Goal: Obtain resource: Obtain resource

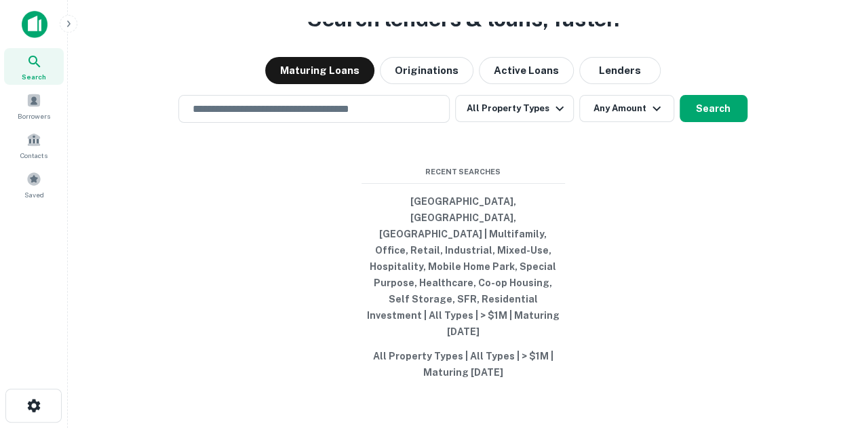
click at [1, 186] on div "Search Borrowers Contacts Saved" at bounding box center [34, 125] width 68 height 155
drag, startPoint x: 3, startPoint y: 182, endPoint x: 16, endPoint y: 180, distance: 13.7
click at [3, 181] on div "Search Borrowers Contacts Saved" at bounding box center [34, 125] width 68 height 155
click at [19, 180] on div "Saved" at bounding box center [34, 184] width 60 height 37
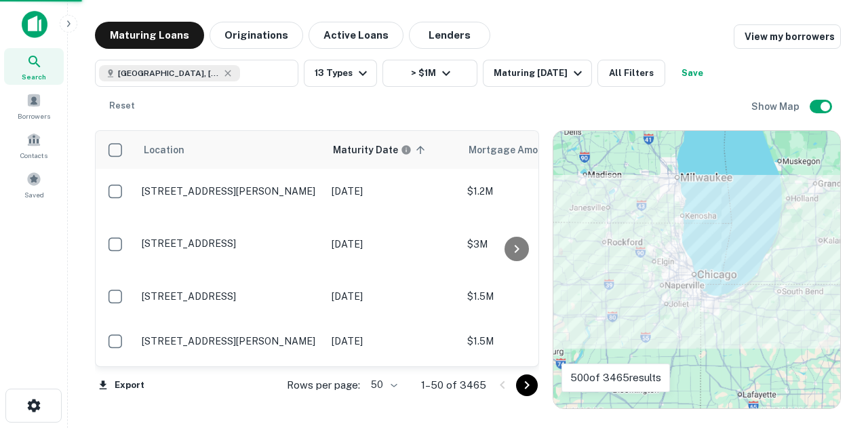
click at [371, 155] on h6 "Maturity Date" at bounding box center [365, 149] width 65 height 15
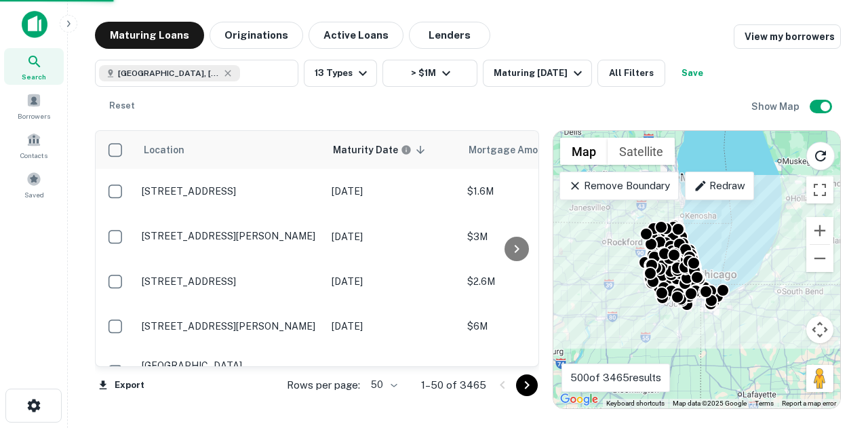
drag, startPoint x: 405, startPoint y: 382, endPoint x: 399, endPoint y: 382, distance: 6.8
click at [405, 382] on div "Rows per page: 50 ** 1–50 of 3465" at bounding box center [405, 385] width 268 height 37
click at [395, 380] on body "Search Borrowers Contacts Saved Maturing Loans Originations Active Loans Lender…" at bounding box center [434, 214] width 868 height 428
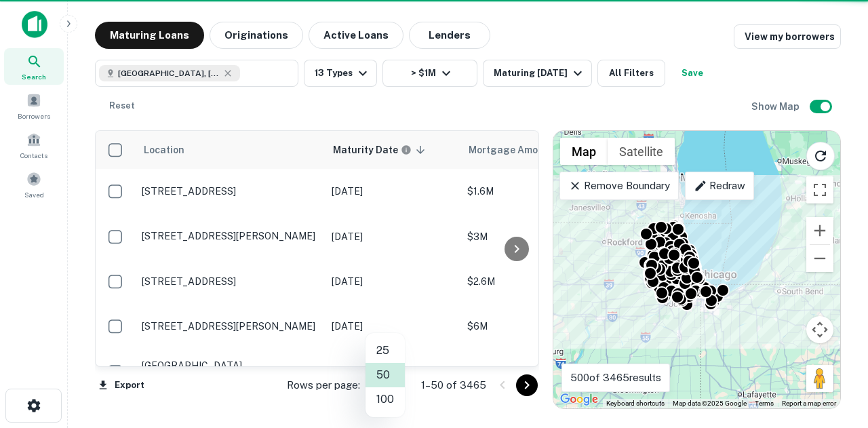
click at [391, 397] on li "100" at bounding box center [384, 399] width 39 height 24
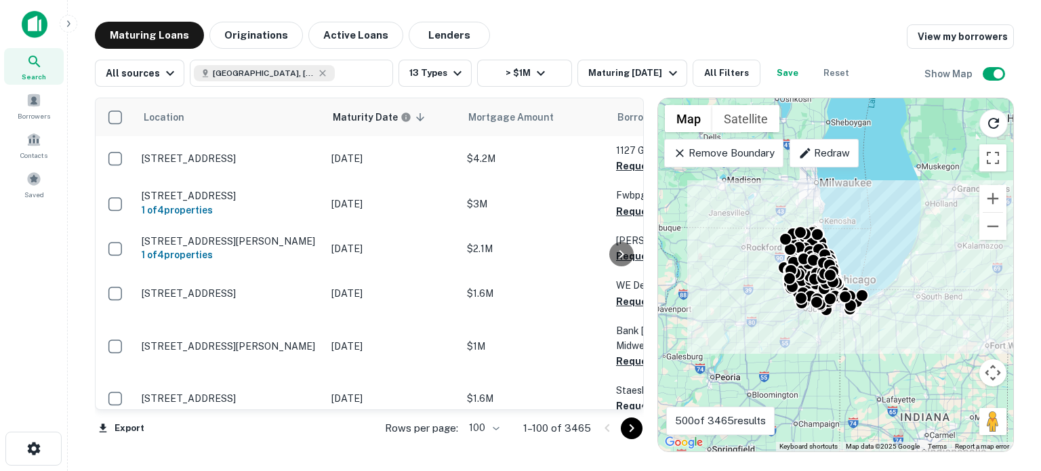
drag, startPoint x: 157, startPoint y: 412, endPoint x: 226, endPoint y: 407, distance: 68.6
click at [241, 412] on div "Export Rows per page: 100 *** 1–100 of 3465" at bounding box center [369, 428] width 549 height 37
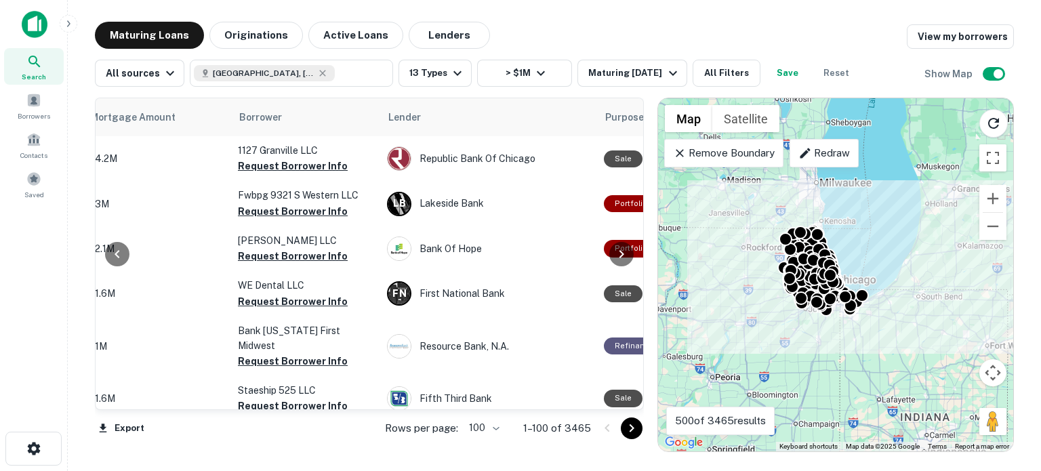
scroll to position [0, 387]
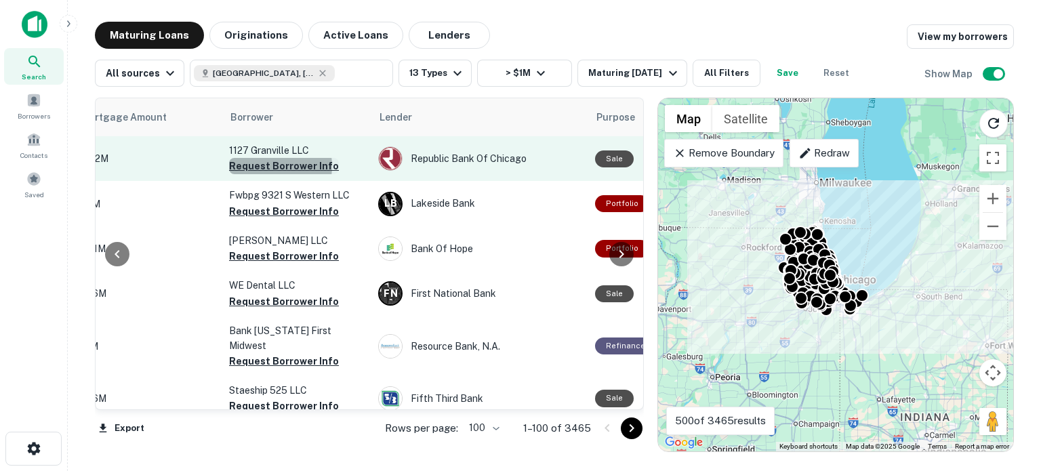
click at [268, 166] on button "Request Borrower Info" at bounding box center [284, 166] width 110 height 16
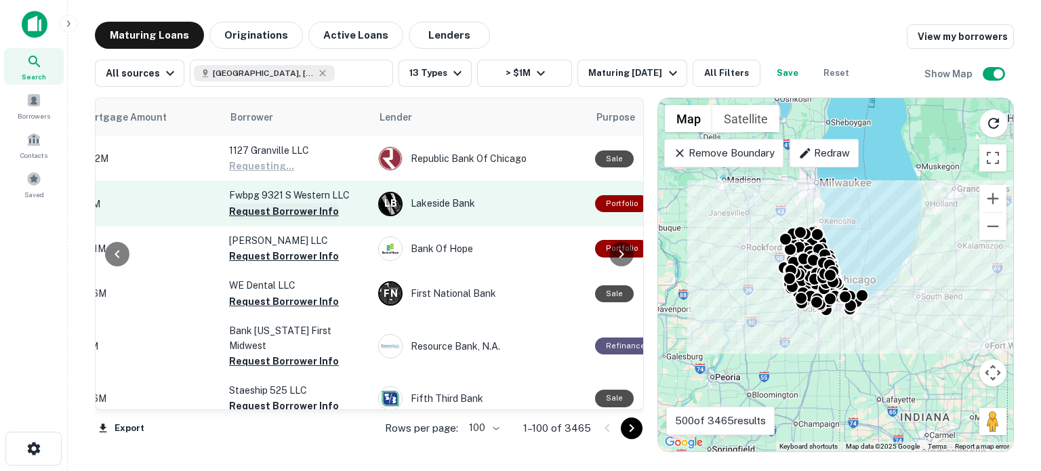
click at [268, 207] on button "Request Borrower Info" at bounding box center [284, 211] width 110 height 16
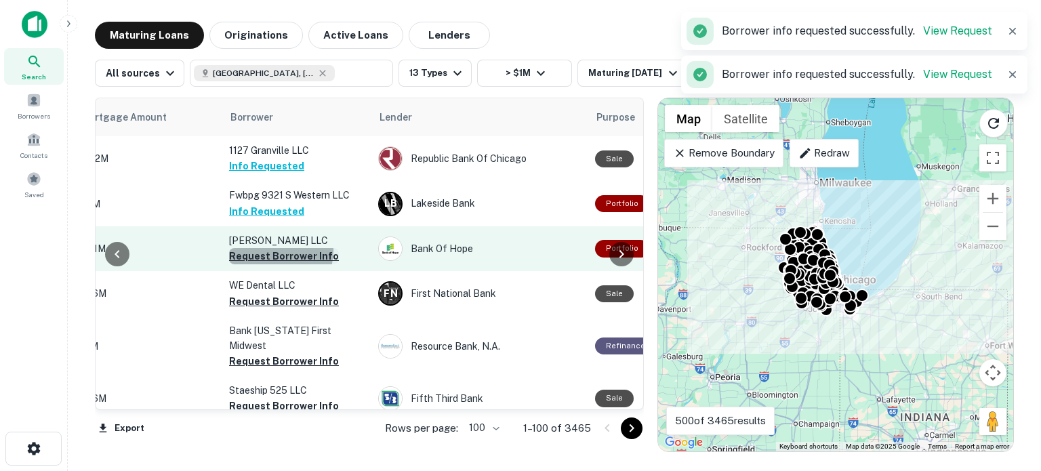
click at [262, 250] on button "Request Borrower Info" at bounding box center [284, 256] width 110 height 16
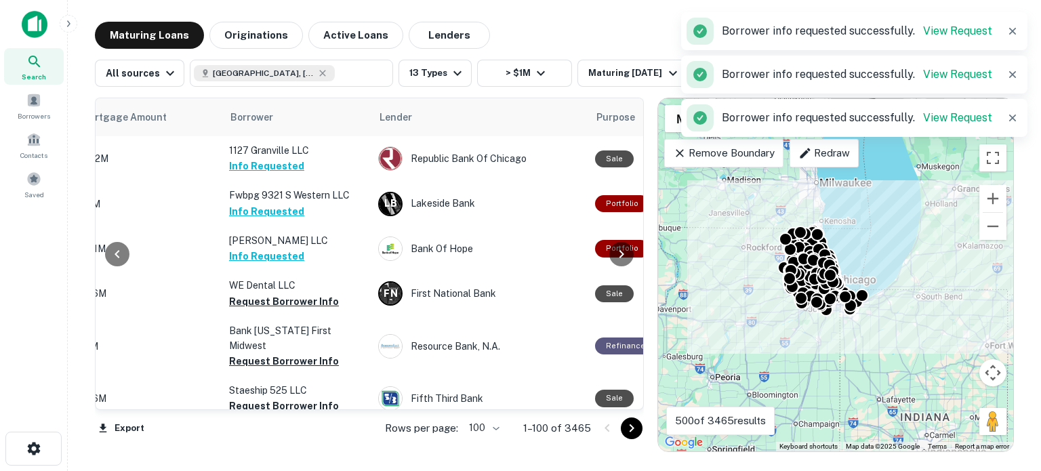
scroll to position [0, 182]
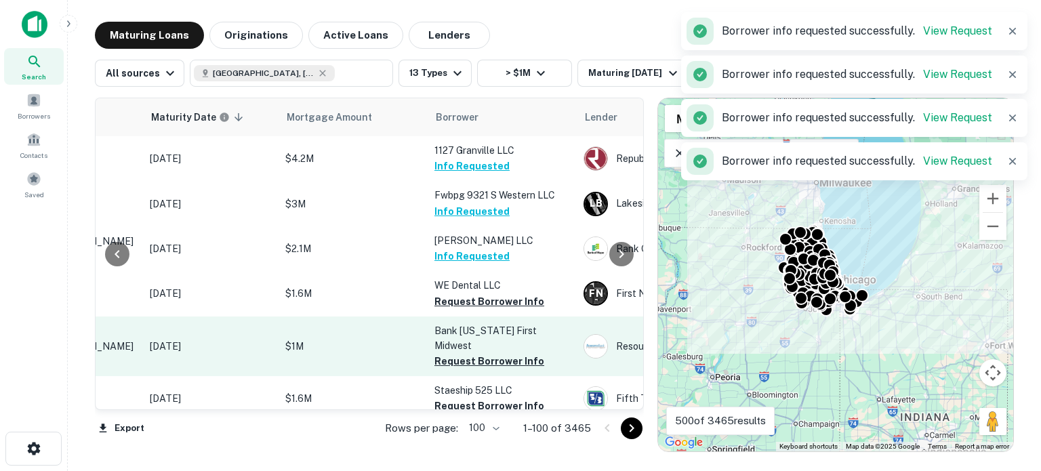
click at [502, 298] on button "Request Borrower Info" at bounding box center [490, 302] width 110 height 16
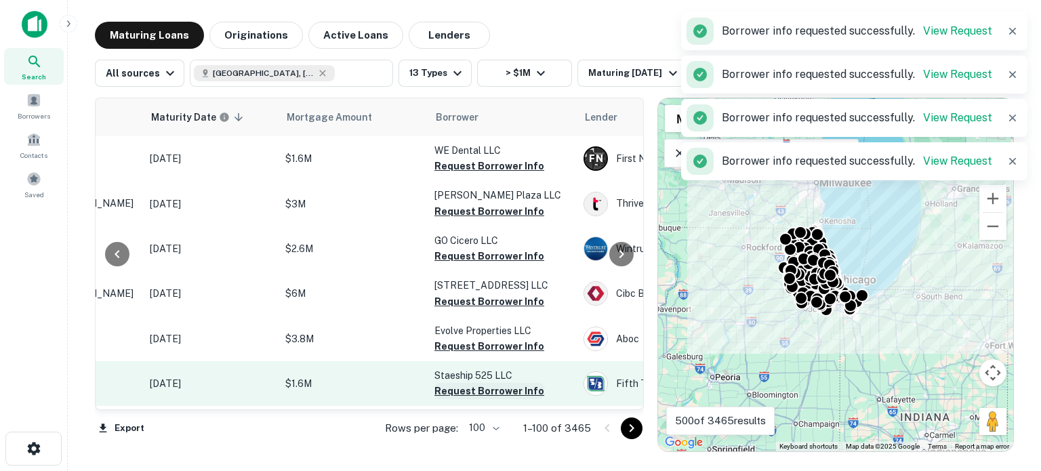
click at [473, 384] on button "Request Borrower Info" at bounding box center [490, 391] width 110 height 16
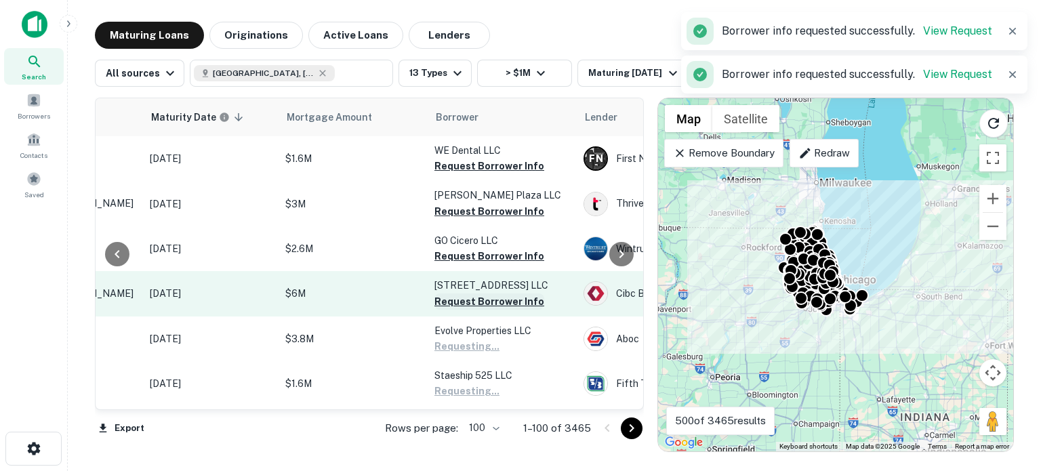
click at [469, 299] on button "Request Borrower Info" at bounding box center [490, 302] width 110 height 16
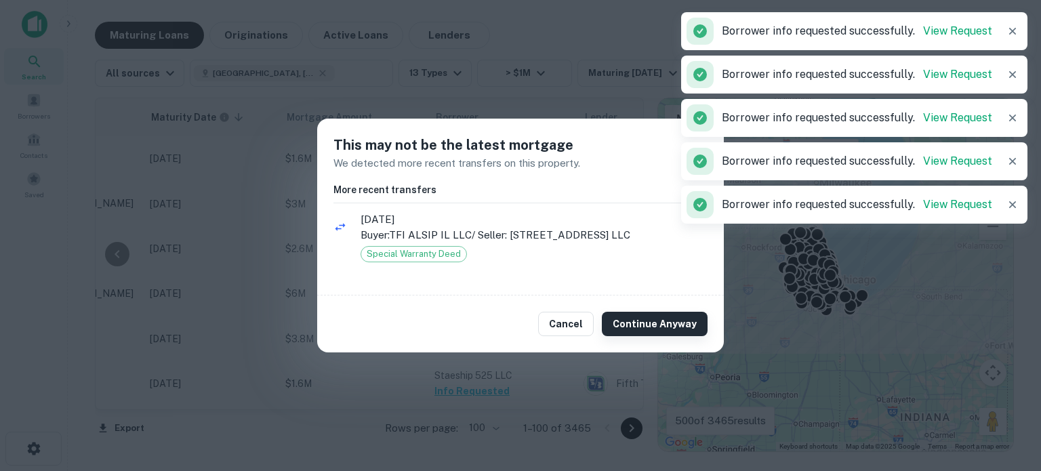
click at [670, 319] on button "Continue Anyway" at bounding box center [655, 324] width 106 height 24
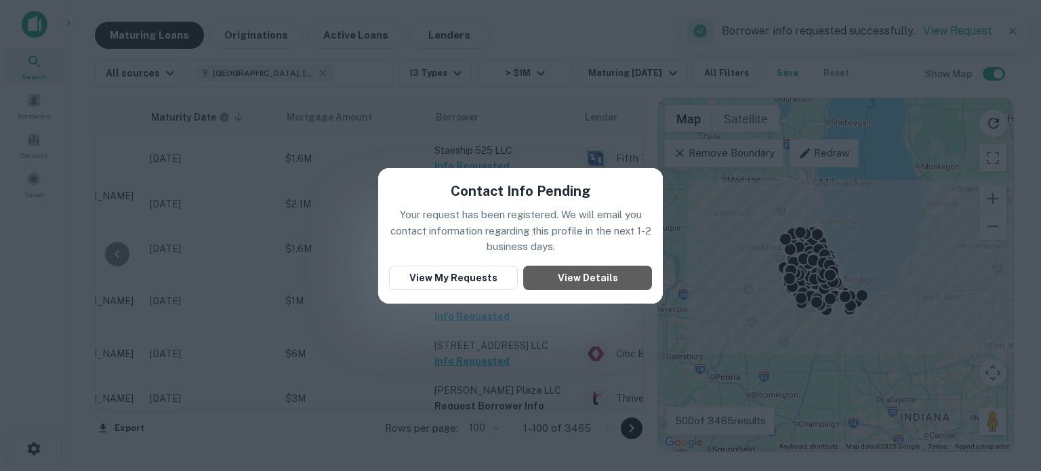
drag, startPoint x: 570, startPoint y: 275, endPoint x: 594, endPoint y: 188, distance: 90.2
click at [586, 189] on div "Contact Info Pending Your request has been registered. We will email you contac…" at bounding box center [520, 236] width 285 height 136
click at [768, 154] on div "Contact Info Pending Your request has been registered. We will email you contac…" at bounding box center [520, 235] width 1041 height 471
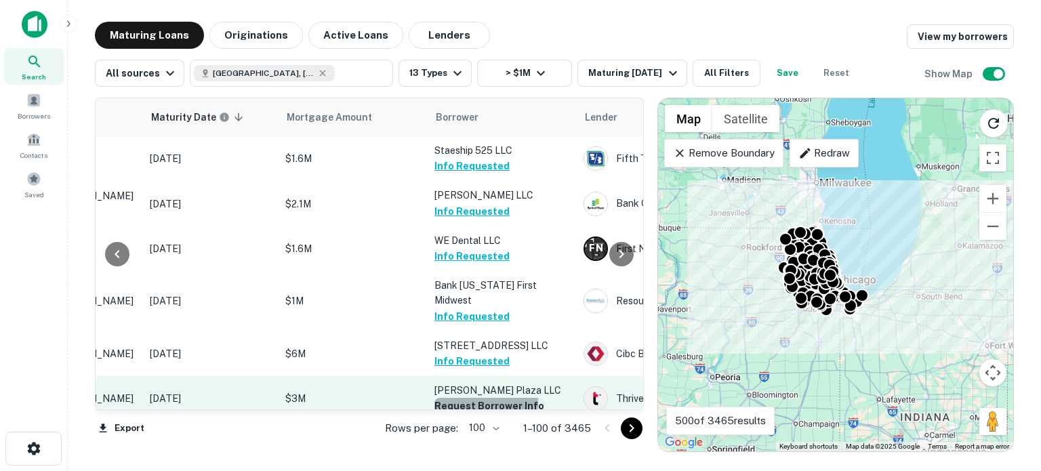
click at [473, 398] on button "Request Borrower Info" at bounding box center [490, 406] width 110 height 16
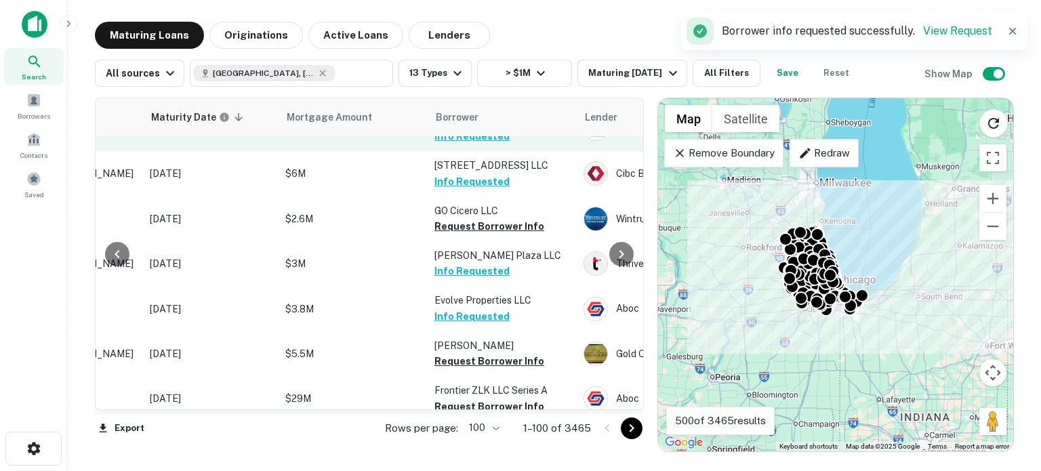
scroll to position [271, 182]
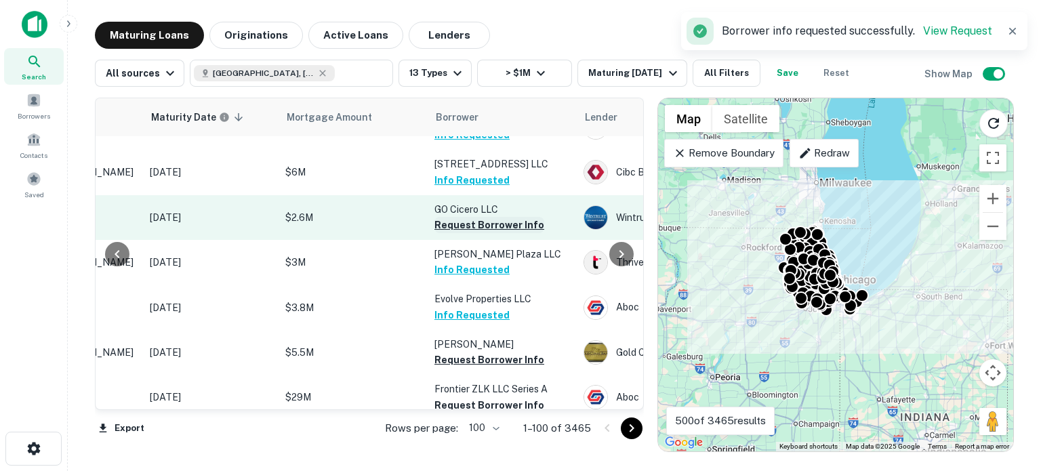
click at [503, 217] on button "Request Borrower Info" at bounding box center [490, 225] width 110 height 16
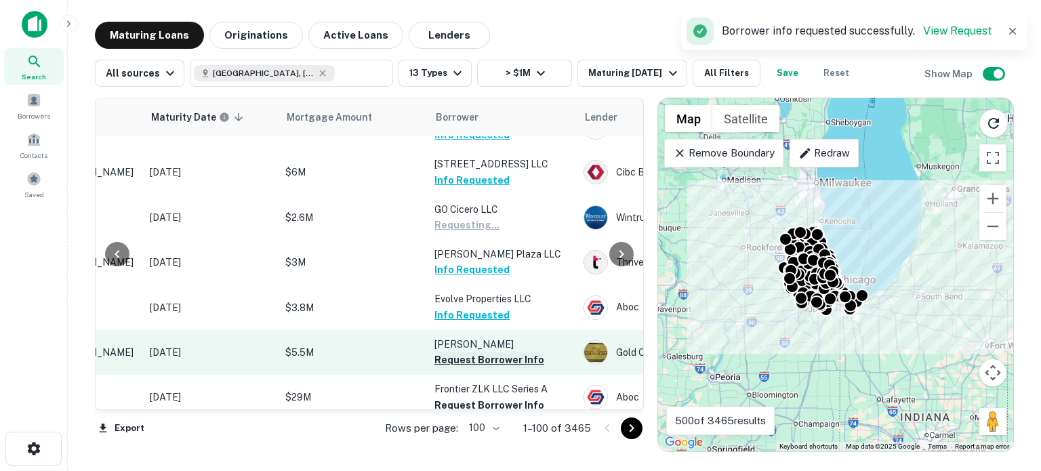
click at [480, 352] on button "Request Borrower Info" at bounding box center [490, 360] width 110 height 16
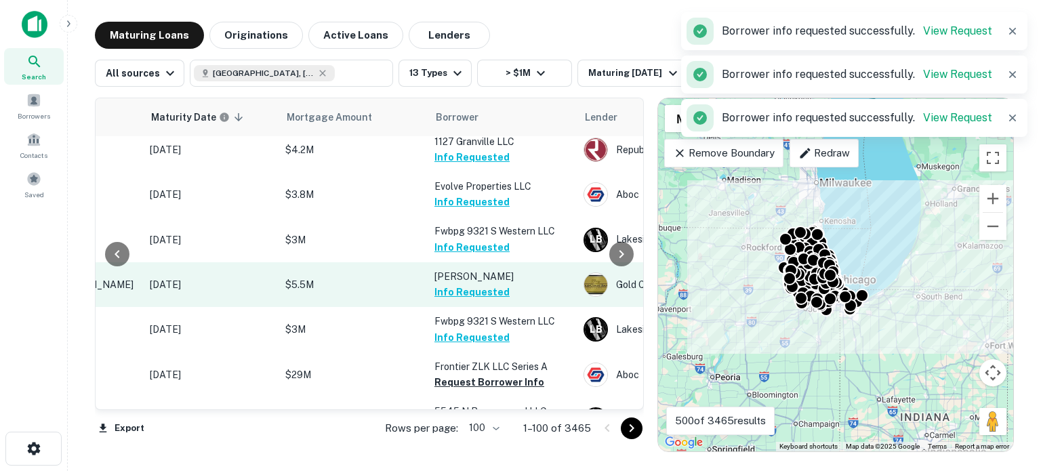
scroll to position [407, 182]
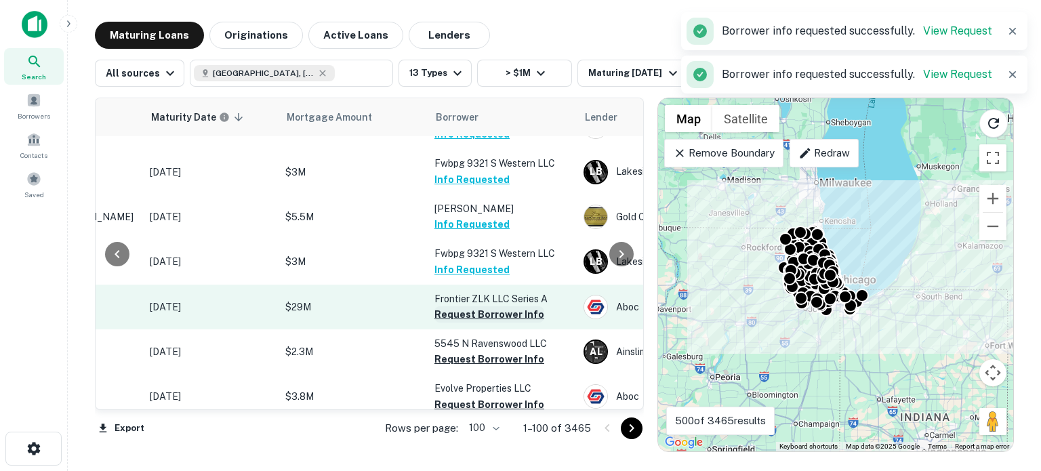
click at [455, 306] on button "Request Borrower Info" at bounding box center [490, 314] width 110 height 16
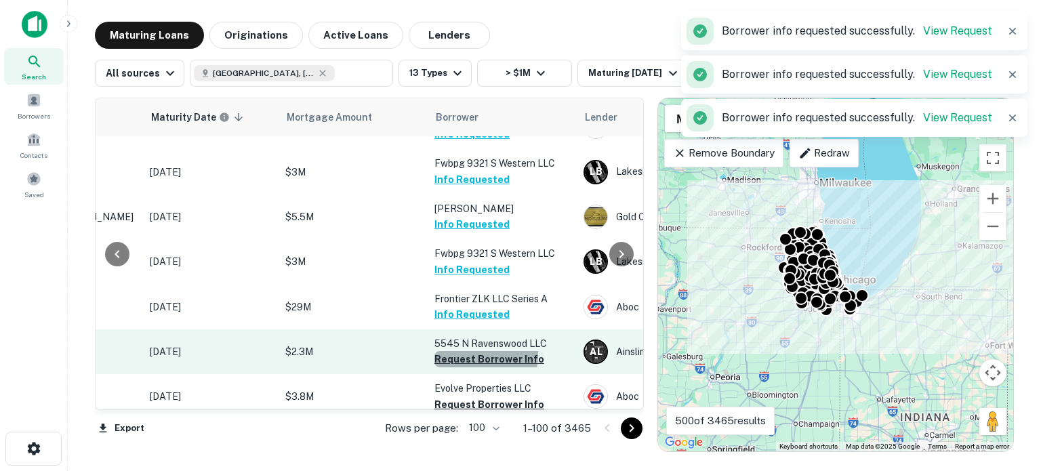
click at [460, 351] on button "Request Borrower Info" at bounding box center [490, 359] width 110 height 16
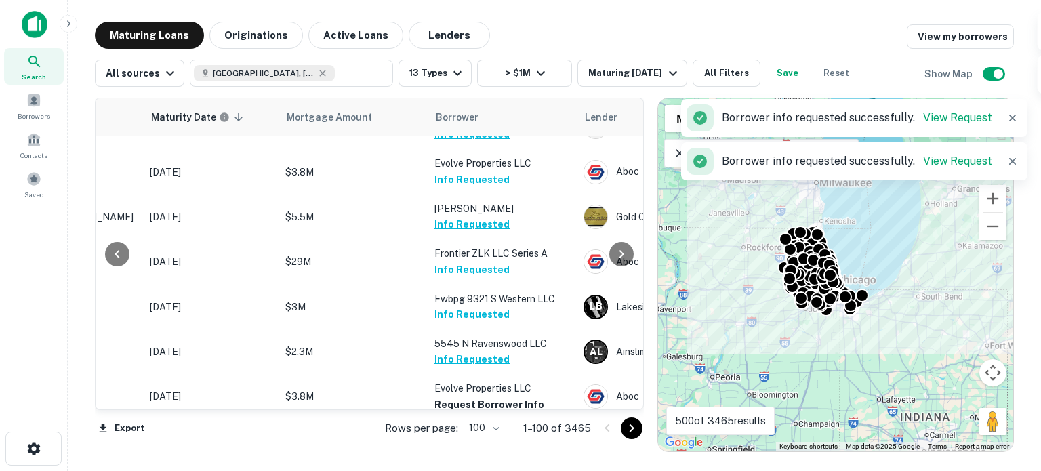
scroll to position [542, 182]
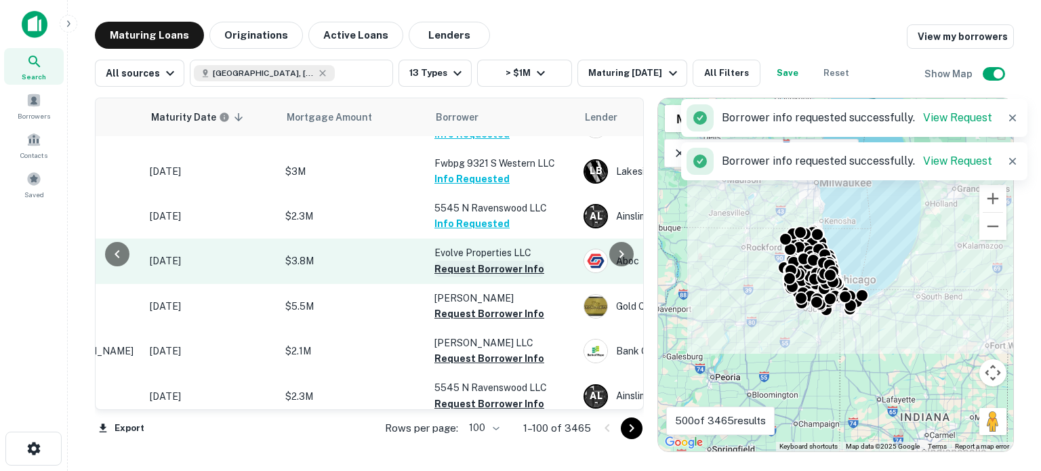
click at [494, 306] on button "Request Borrower Info" at bounding box center [490, 314] width 110 height 16
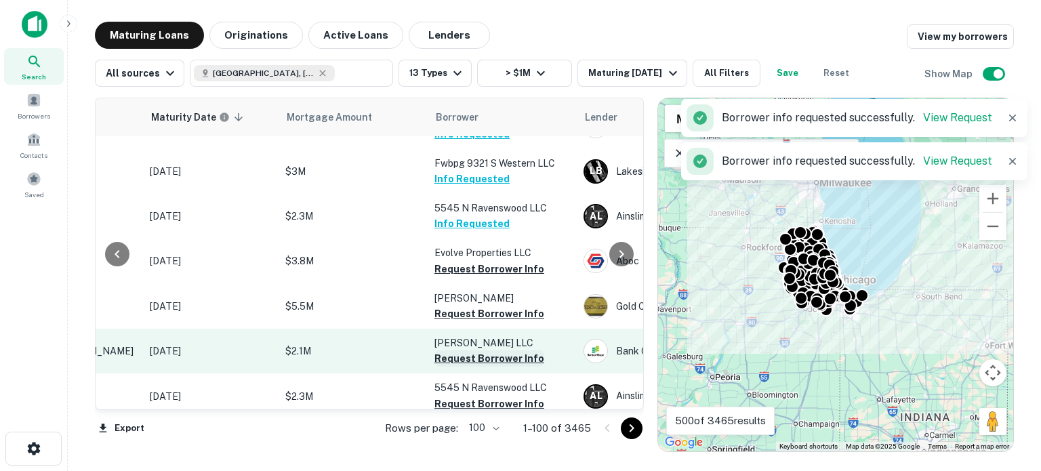
click at [508, 263] on button "Request Borrower Info" at bounding box center [490, 269] width 110 height 16
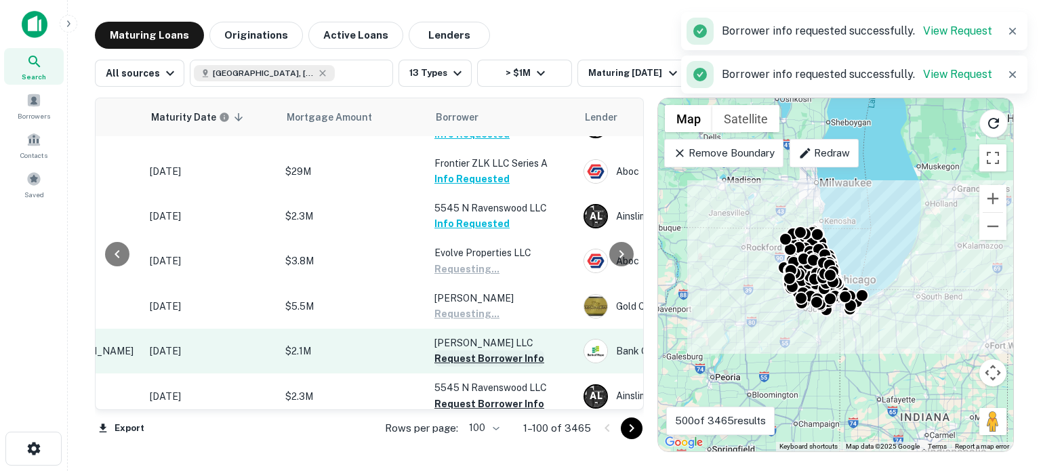
click at [480, 351] on button "Request Borrower Info" at bounding box center [490, 359] width 110 height 16
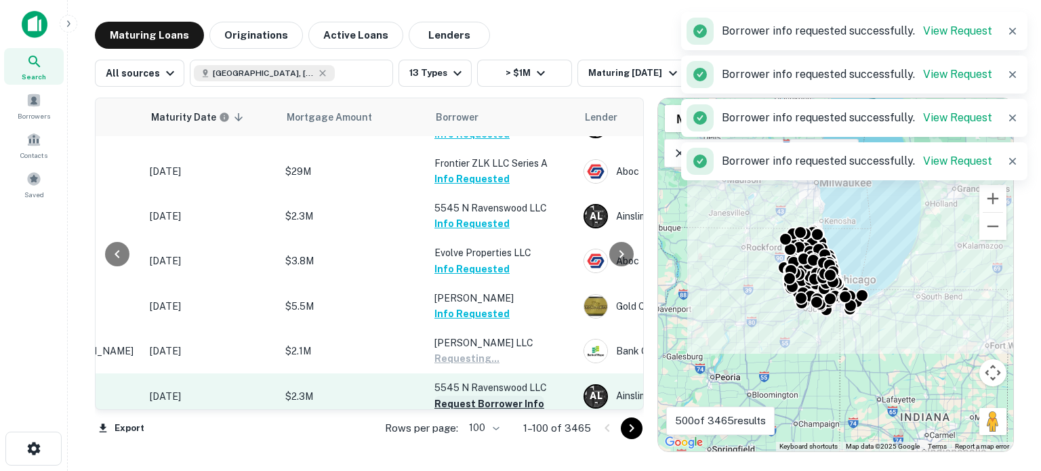
scroll to position [610, 182]
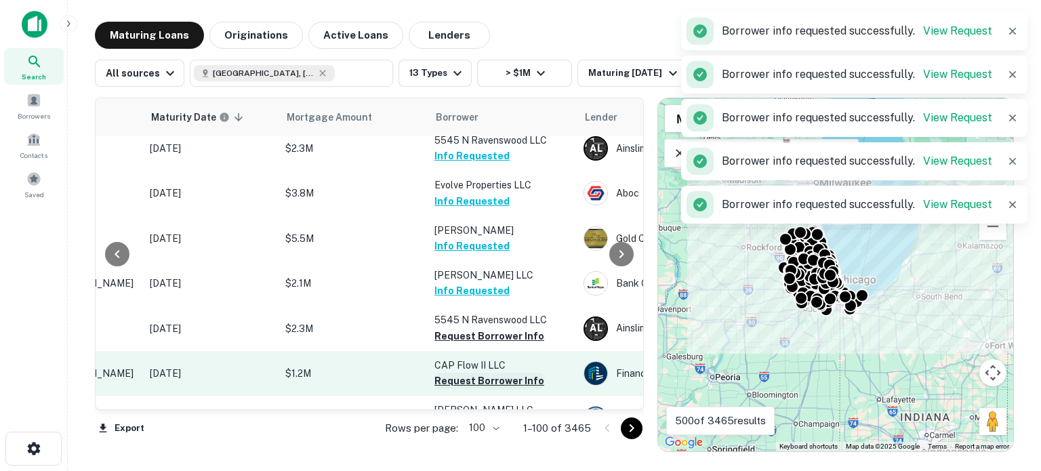
click at [469, 330] on button "Request Borrower Info" at bounding box center [490, 336] width 110 height 16
click at [456, 373] on button "Request Borrower Info" at bounding box center [490, 381] width 110 height 16
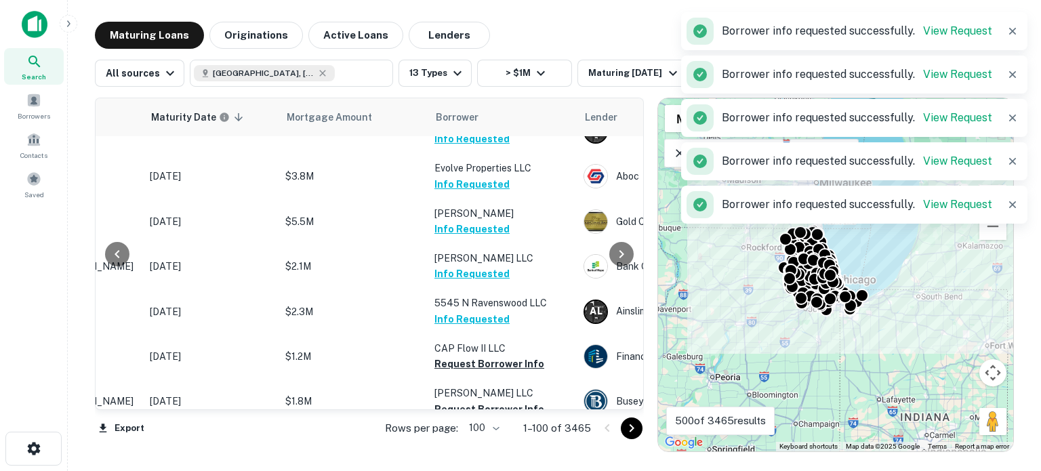
scroll to position [814, 182]
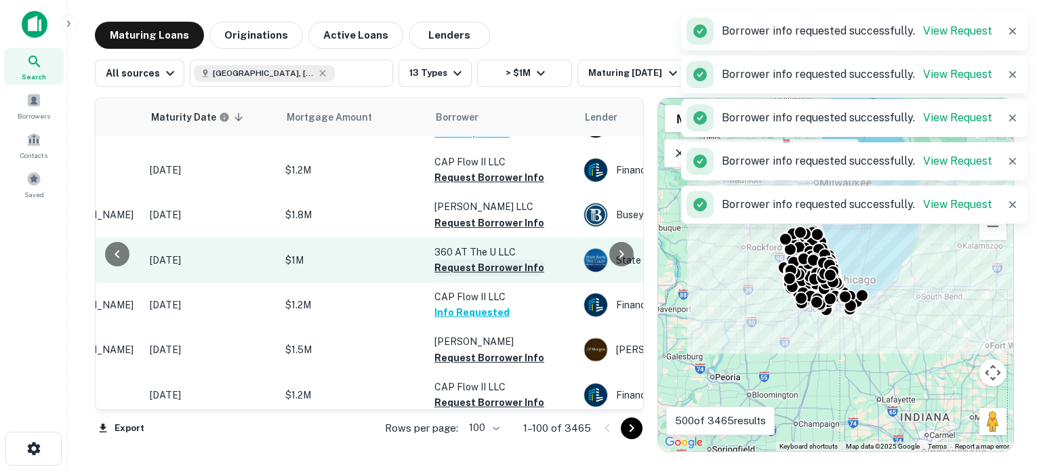
click at [442, 260] on button "Request Borrower Info" at bounding box center [490, 268] width 110 height 16
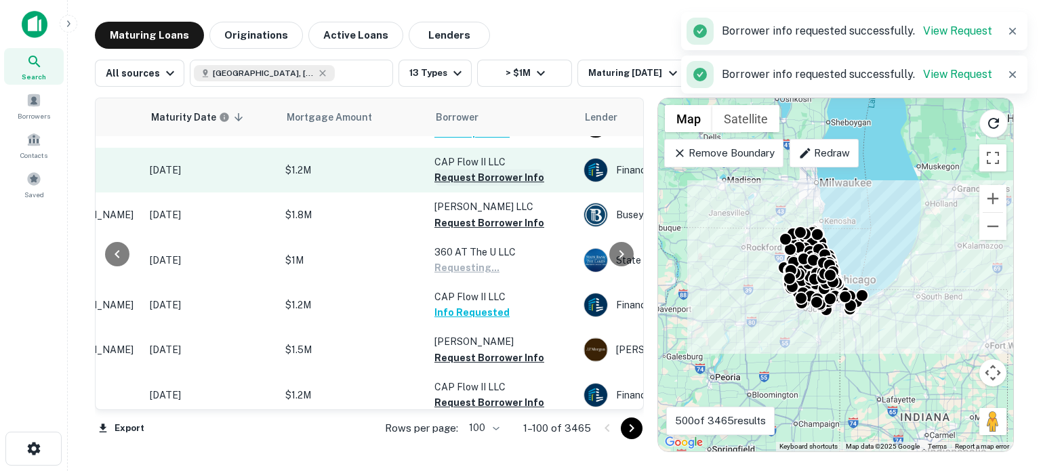
click at [496, 170] on button "Request Borrower Info" at bounding box center [490, 178] width 110 height 16
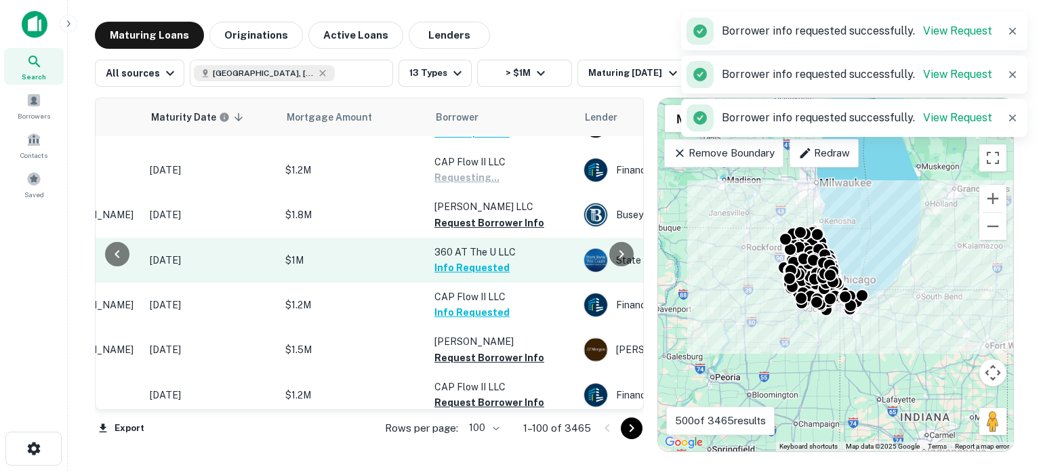
click at [500, 217] on button "Request Borrower Info" at bounding box center [490, 223] width 110 height 16
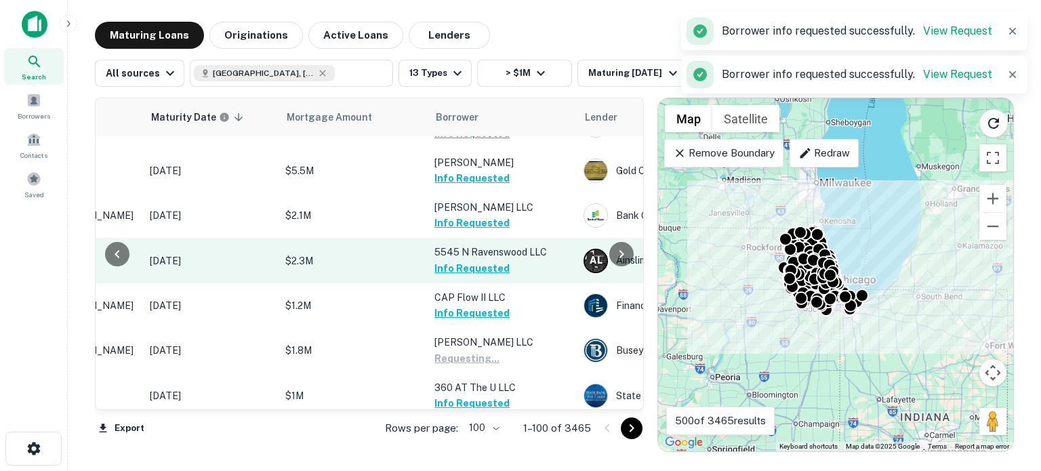
scroll to position [881, 182]
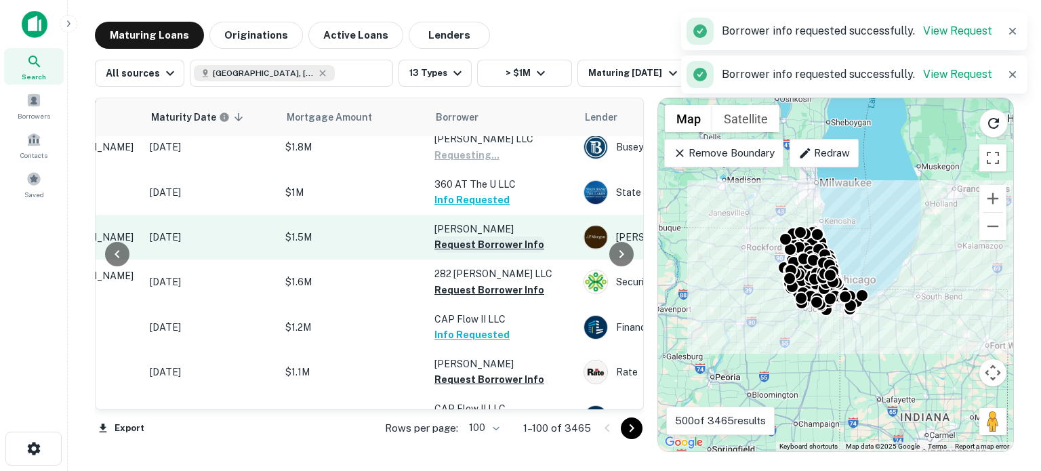
click at [498, 282] on button "Request Borrower Info" at bounding box center [490, 290] width 110 height 16
click at [517, 241] on button "Request Borrower Info" at bounding box center [490, 245] width 110 height 16
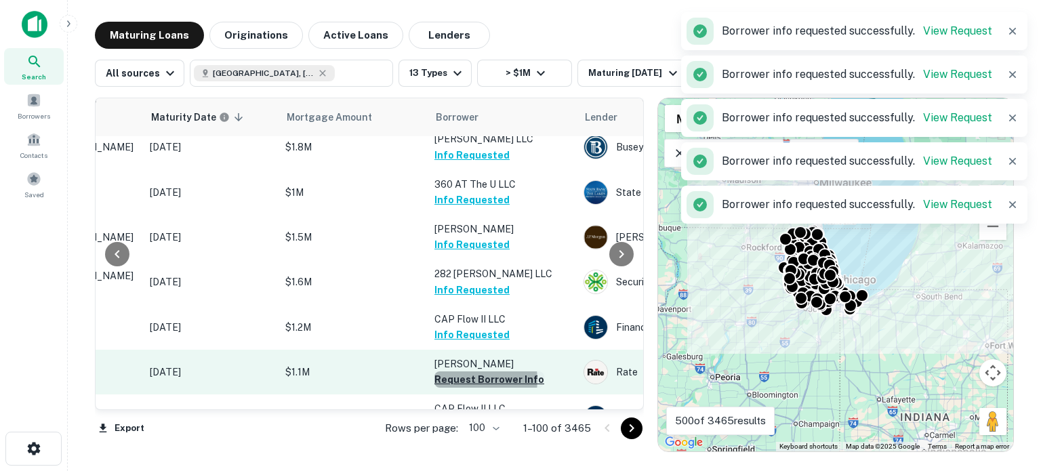
click at [469, 373] on button "Request Borrower Info" at bounding box center [490, 380] width 110 height 16
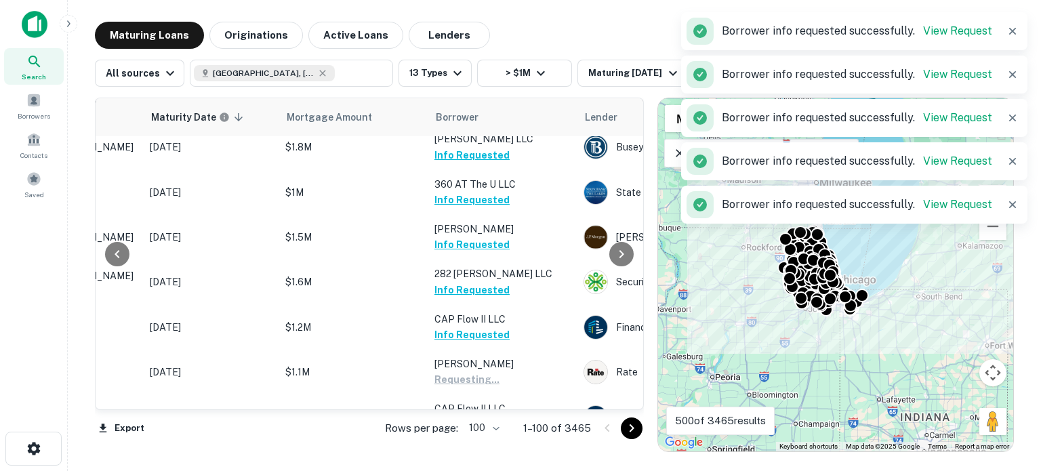
scroll to position [1017, 182]
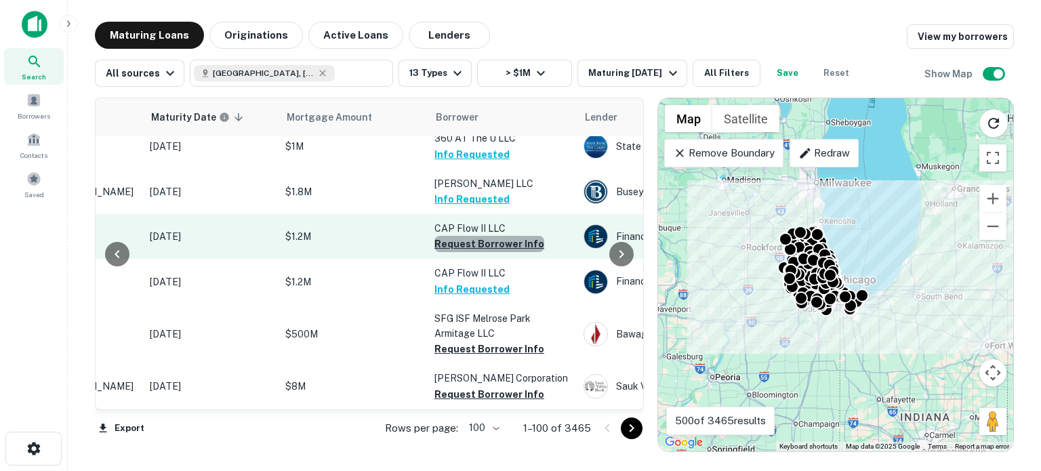
click at [526, 236] on button "Request Borrower Info" at bounding box center [490, 244] width 110 height 16
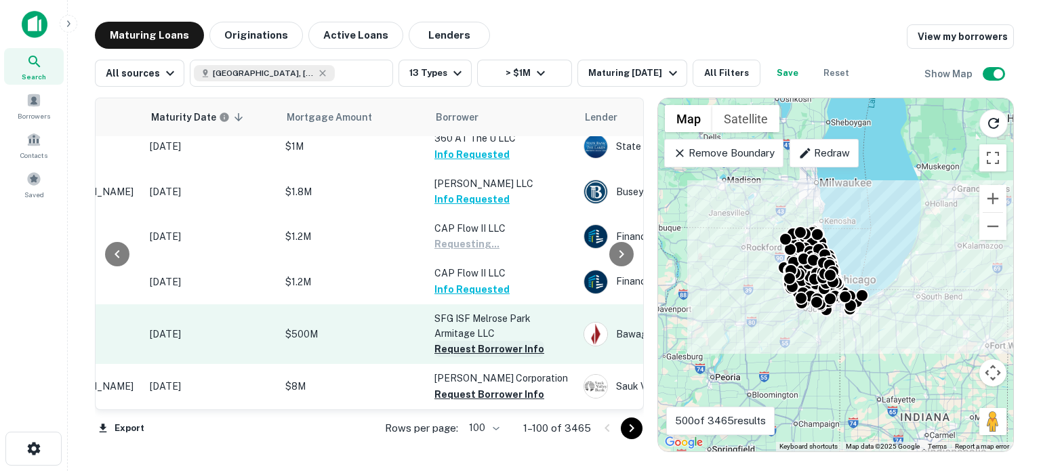
click at [499, 346] on button "Request Borrower Info" at bounding box center [490, 349] width 110 height 16
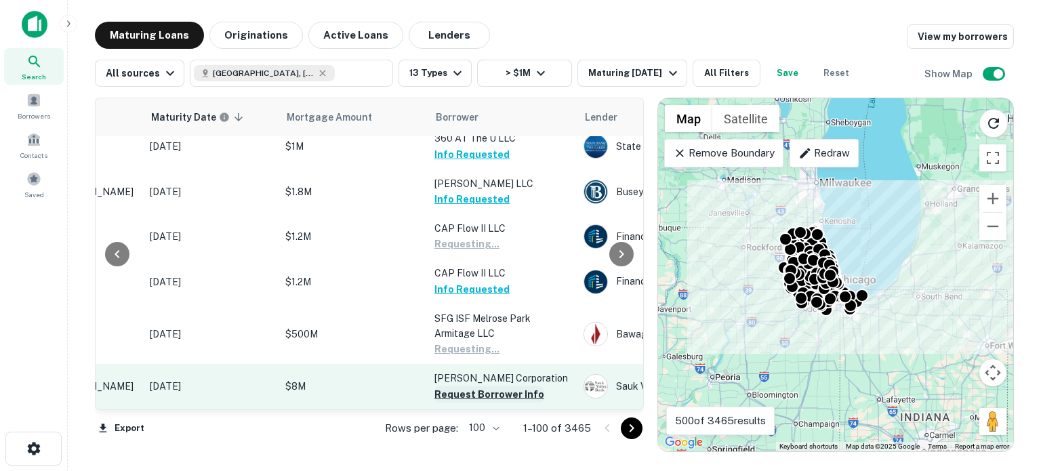
click at [502, 386] on button "Request Borrower Info" at bounding box center [490, 394] width 110 height 16
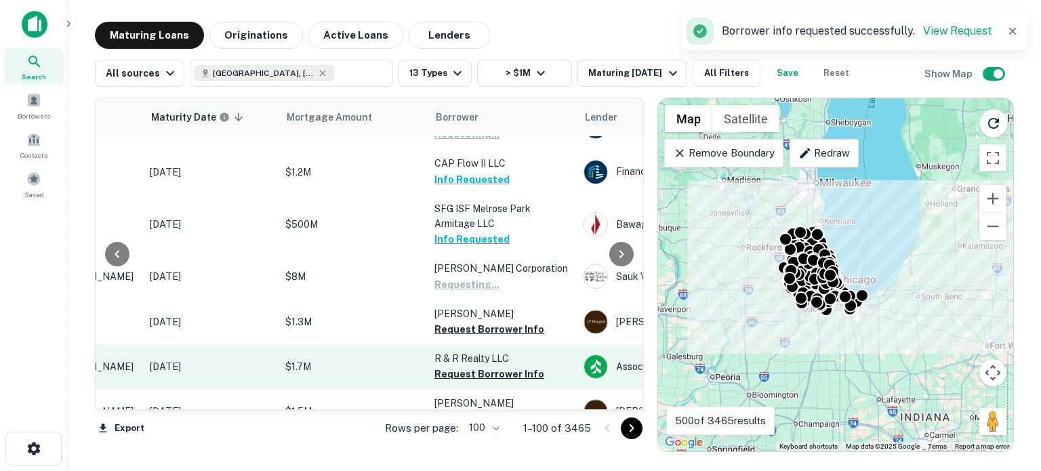
scroll to position [1220, 182]
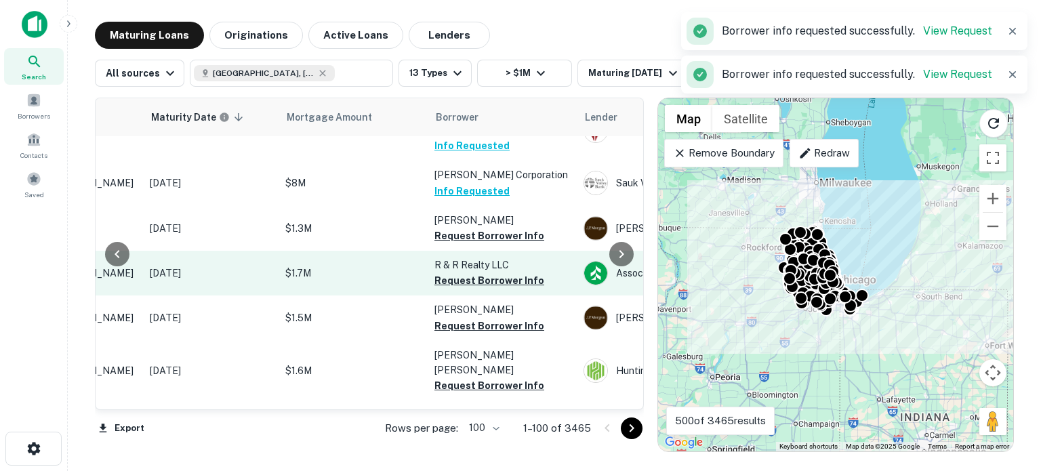
click at [513, 275] on button "Request Borrower Info" at bounding box center [490, 281] width 110 height 16
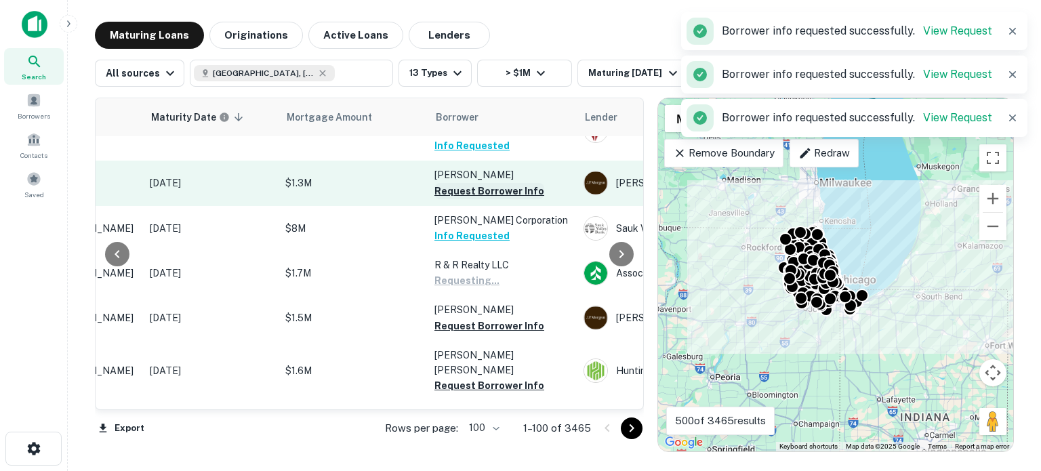
click at [519, 183] on button "Request Borrower Info" at bounding box center [490, 191] width 110 height 16
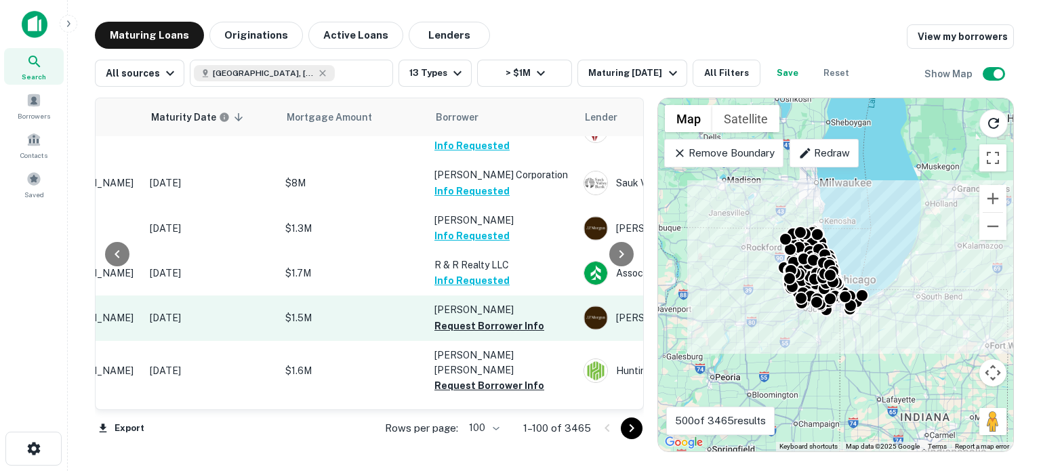
click at [506, 318] on button "Request Borrower Info" at bounding box center [490, 326] width 110 height 16
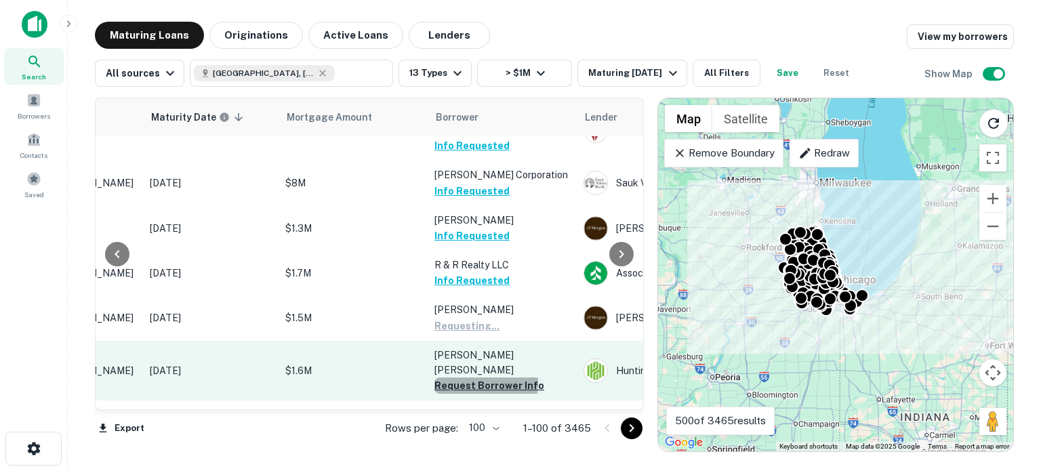
click at [484, 378] on button "Request Borrower Info" at bounding box center [490, 386] width 110 height 16
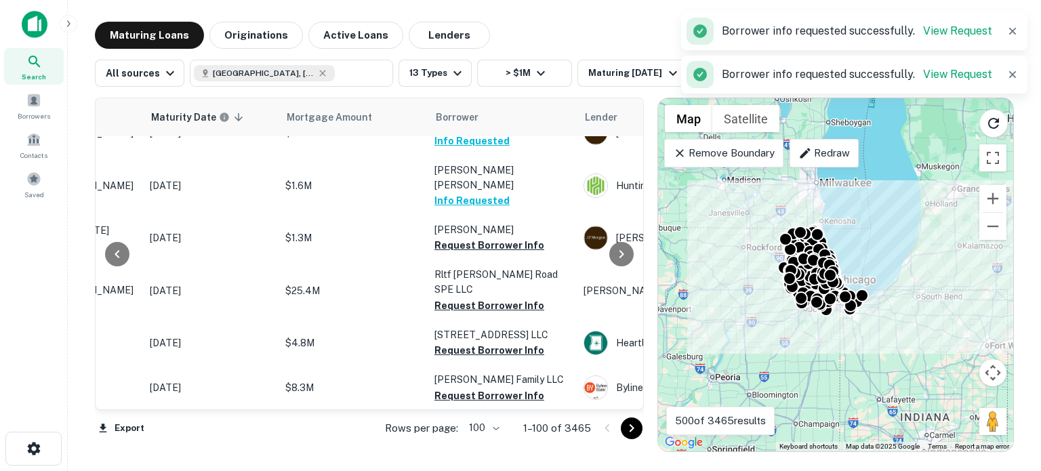
scroll to position [1424, 182]
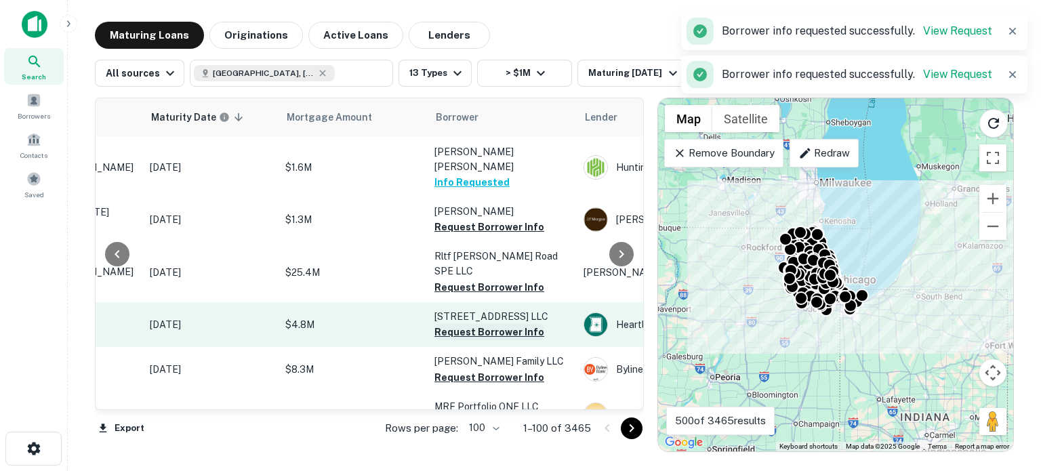
click at [492, 324] on button "Request Borrower Info" at bounding box center [490, 332] width 110 height 16
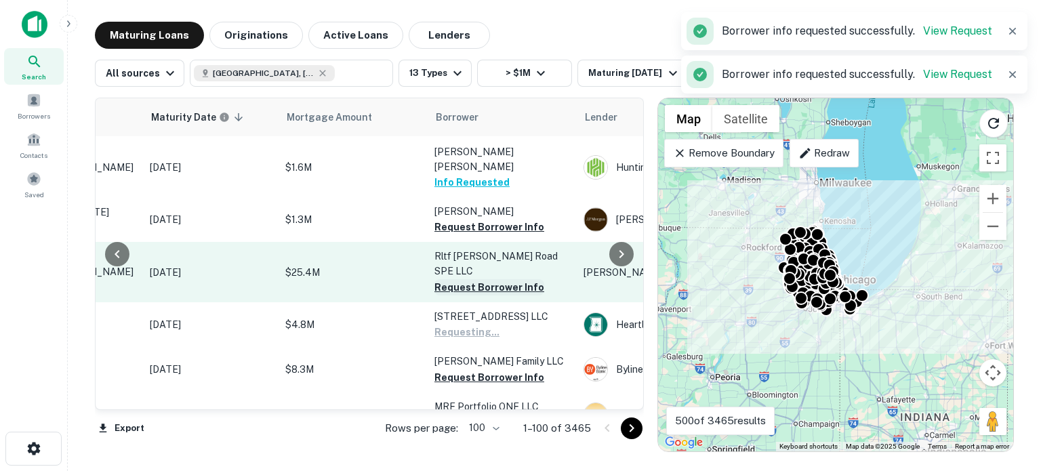
click at [493, 279] on button "Request Borrower Info" at bounding box center [490, 287] width 110 height 16
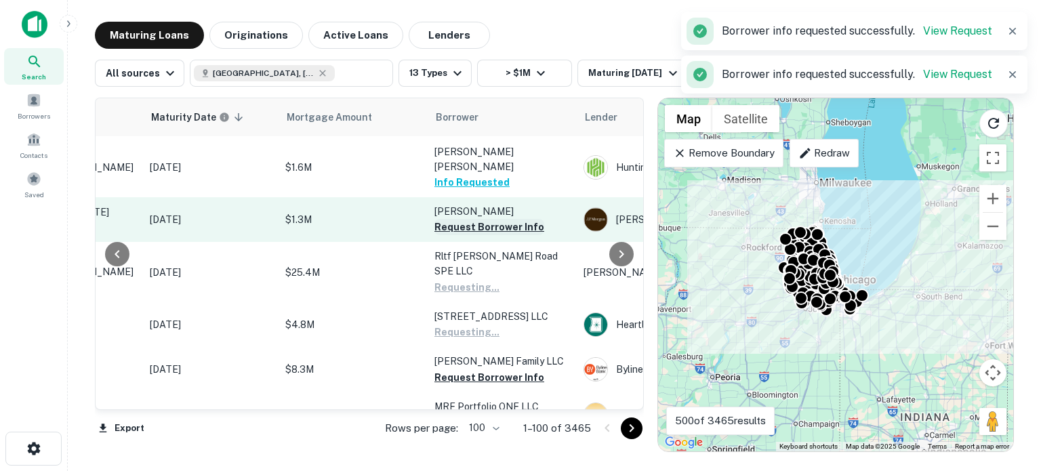
click at [522, 219] on button "Request Borrower Info" at bounding box center [490, 227] width 110 height 16
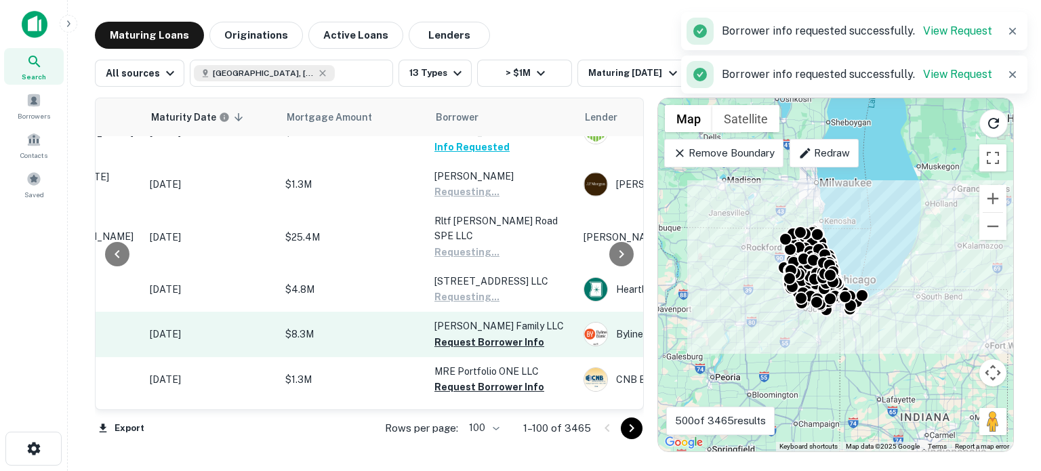
scroll to position [1492, 182]
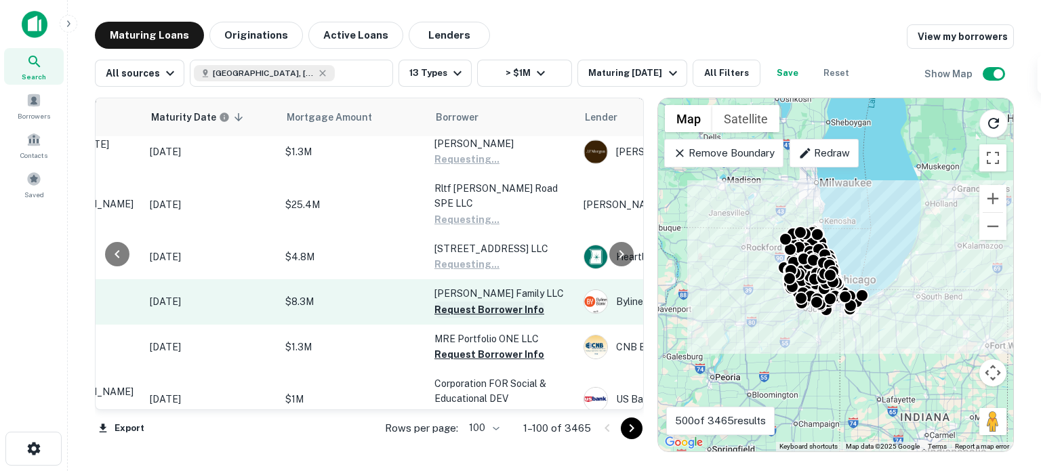
click at [490, 302] on button "Request Borrower Info" at bounding box center [490, 310] width 110 height 16
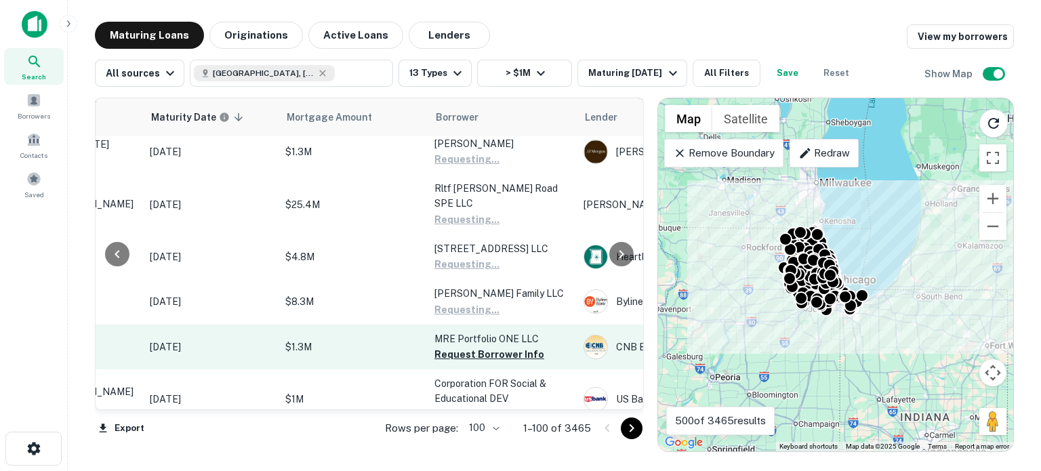
click at [490, 332] on p "MRE Portfolio ONE LLC" at bounding box center [503, 339] width 136 height 15
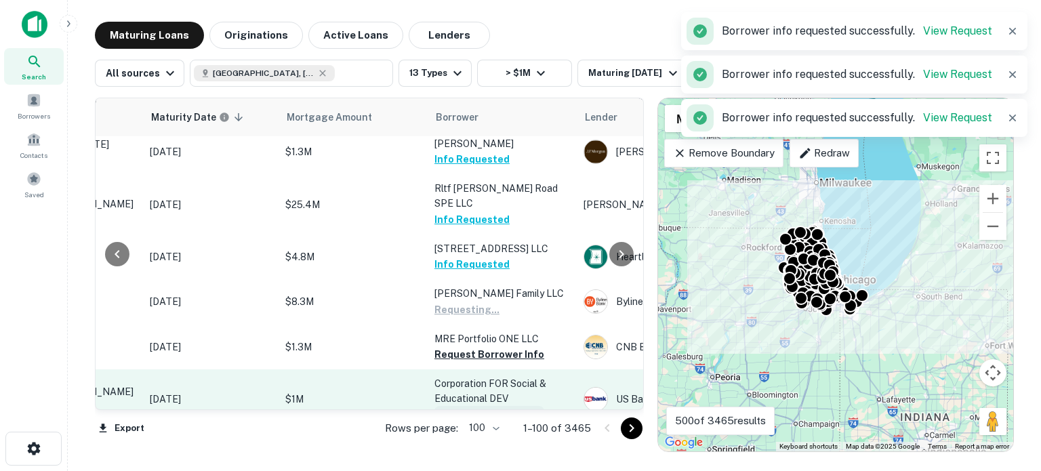
click at [483, 406] on button "Request Borrower Info" at bounding box center [490, 414] width 110 height 16
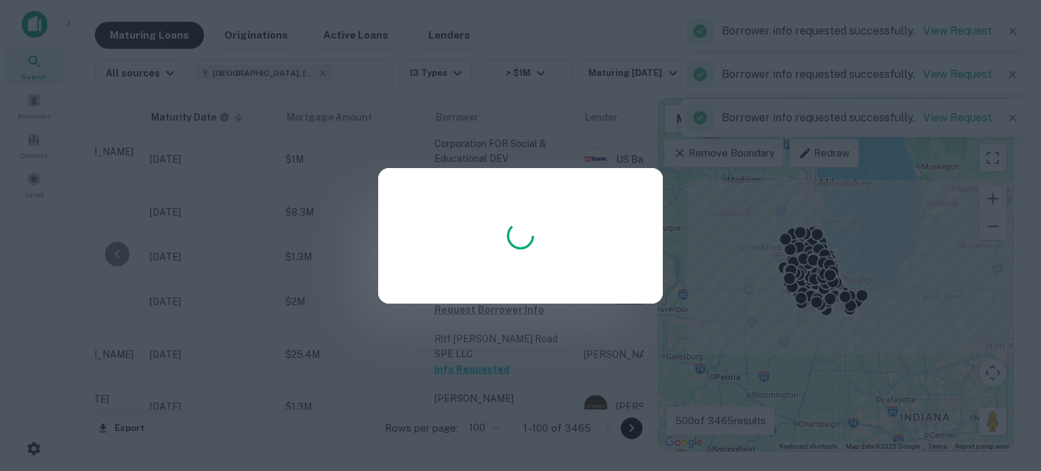
click at [509, 315] on div at bounding box center [520, 235] width 1041 height 471
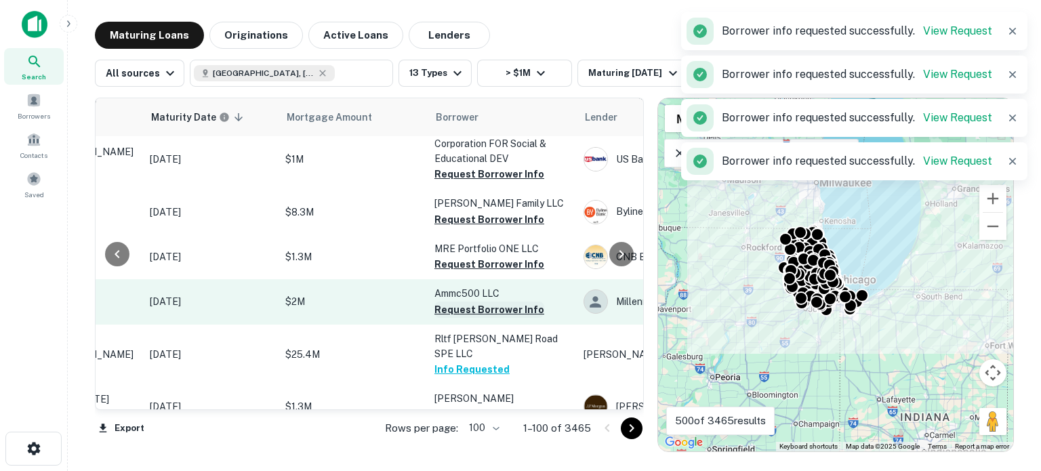
click at [485, 302] on button "Request Borrower Info" at bounding box center [490, 310] width 110 height 16
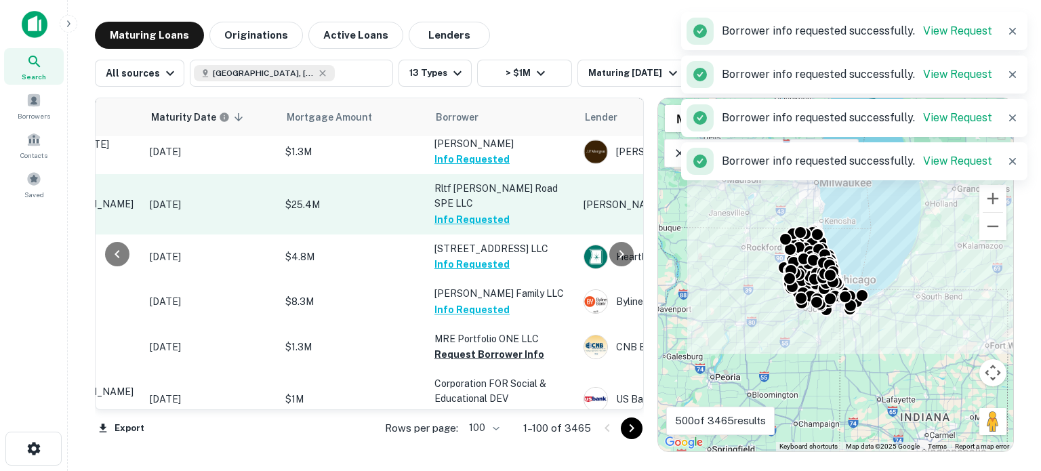
click at [514, 174] on td "Rltf Hicks Road SPE LLC Info Requested" at bounding box center [502, 204] width 149 height 60
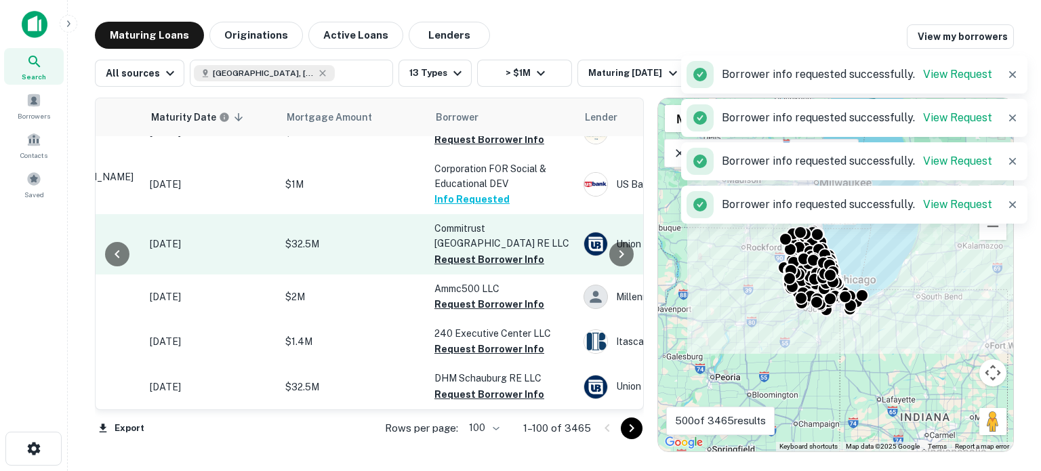
scroll to position [1627, 182]
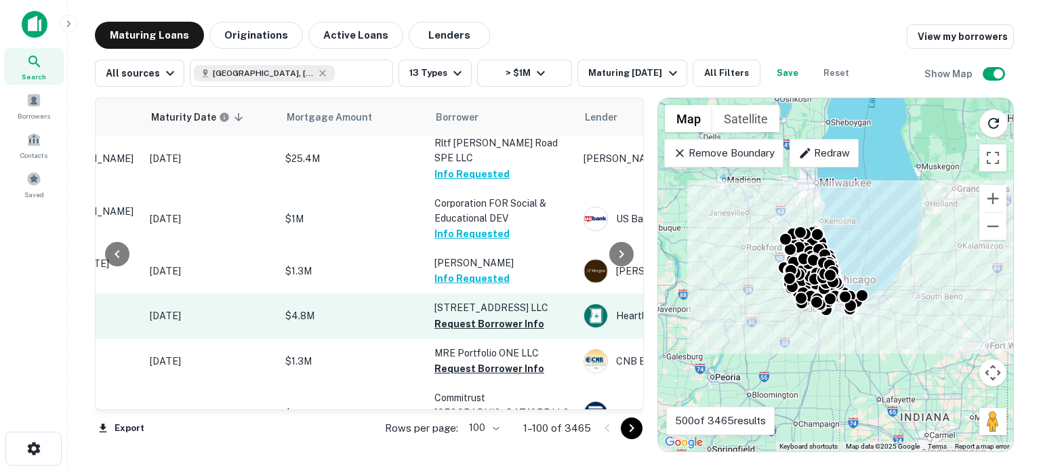
click at [525, 316] on button "Request Borrower Info" at bounding box center [490, 324] width 110 height 16
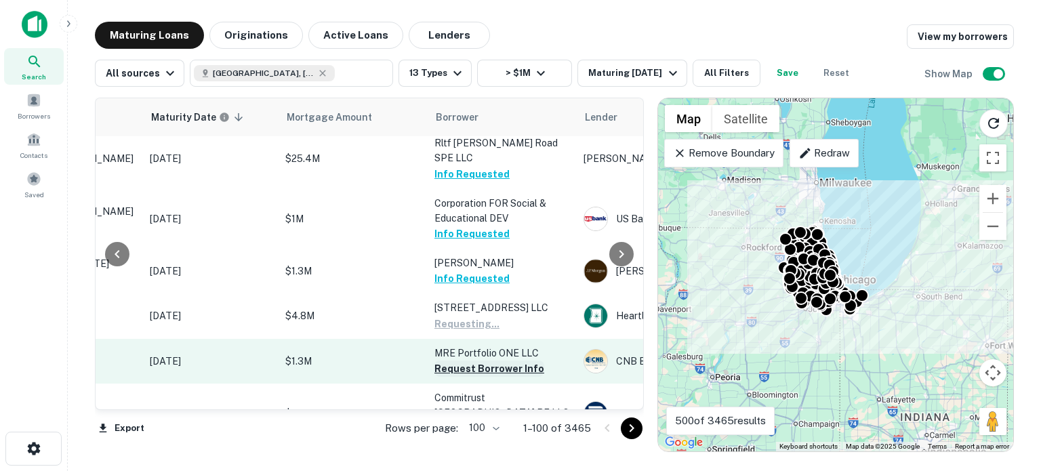
click at [500, 361] on button "Request Borrower Info" at bounding box center [490, 369] width 110 height 16
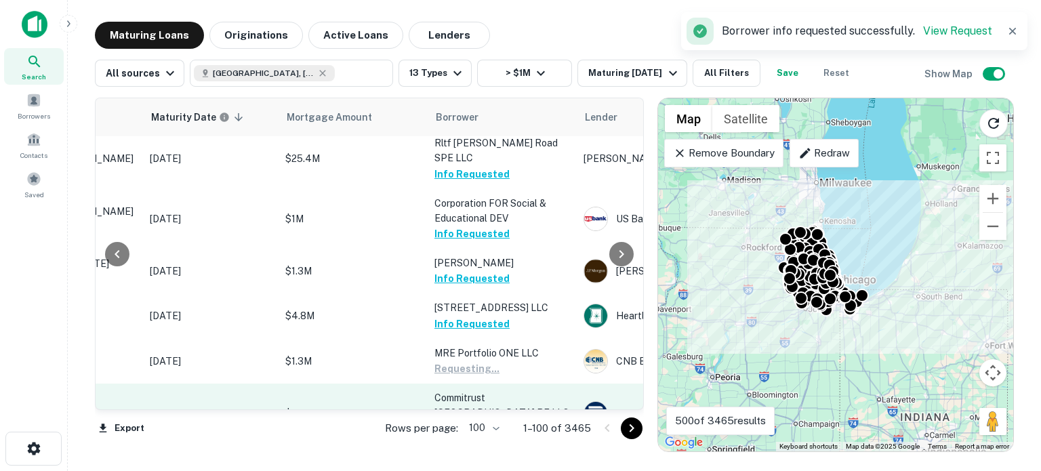
click at [487, 420] on button "Request Borrower Info" at bounding box center [490, 428] width 110 height 16
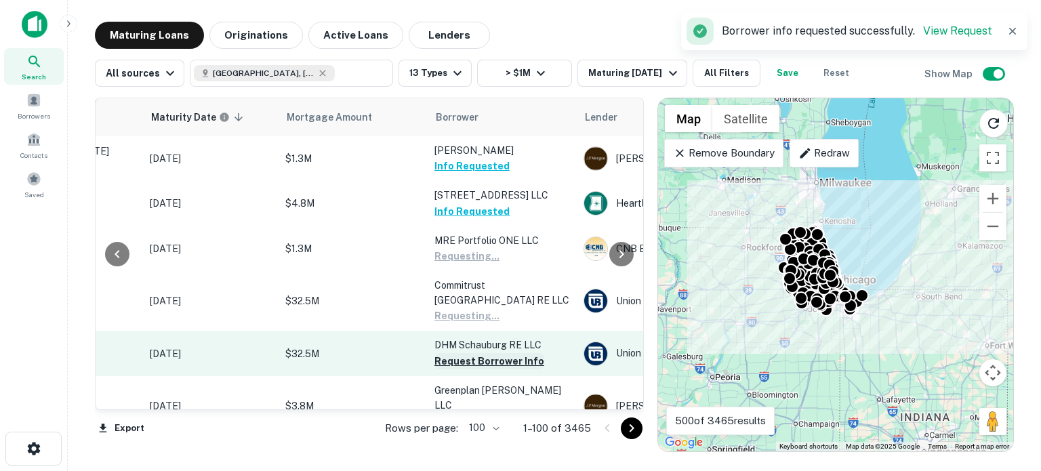
scroll to position [1763, 182]
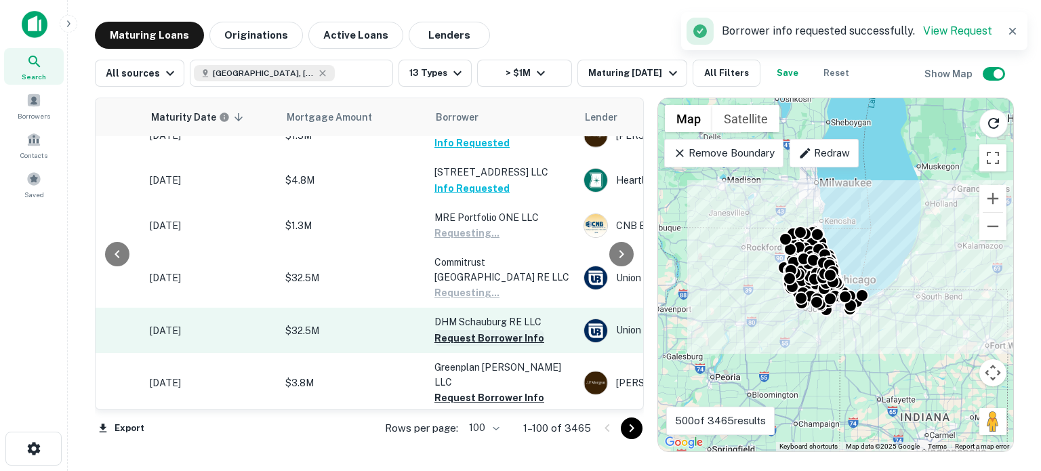
click at [471, 330] on button "Request Borrower Info" at bounding box center [490, 338] width 110 height 16
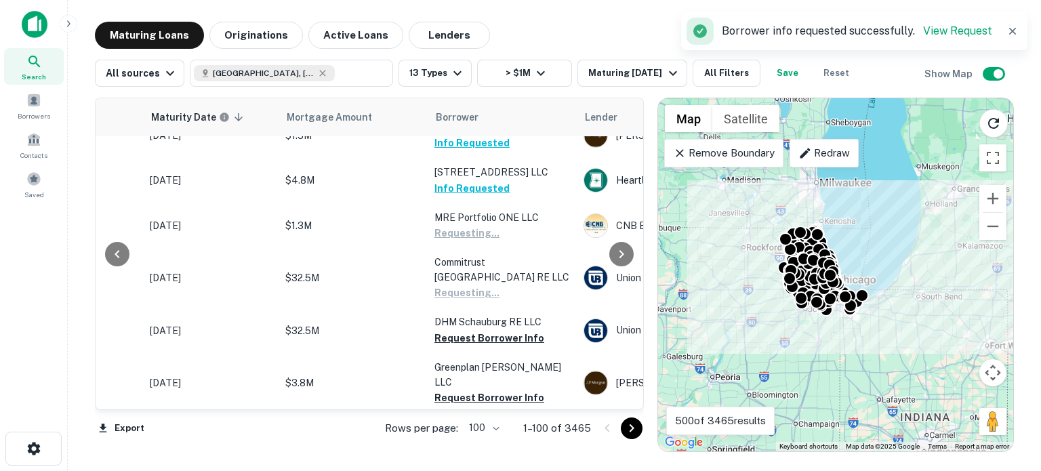
click at [462, 390] on button "Request Borrower Info" at bounding box center [490, 398] width 110 height 16
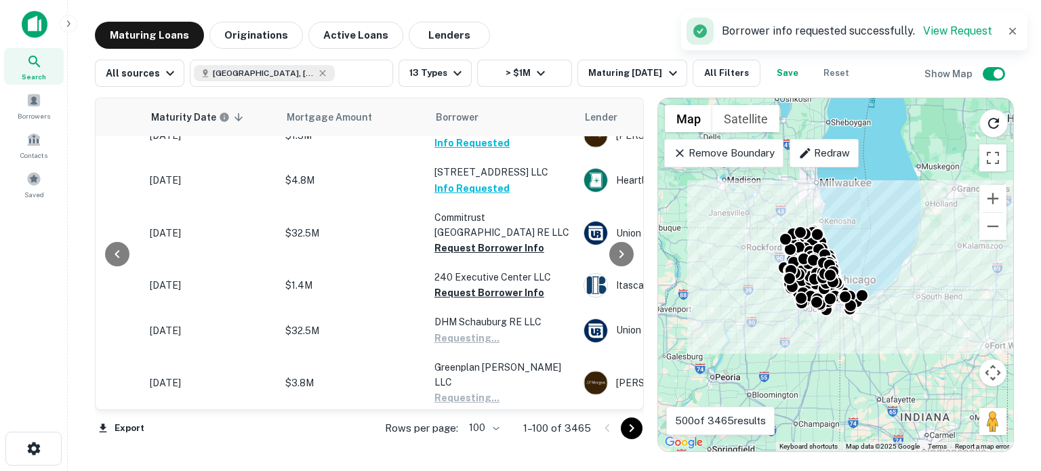
click at [461, 427] on button "Request Borrower Info" at bounding box center [490, 443] width 110 height 16
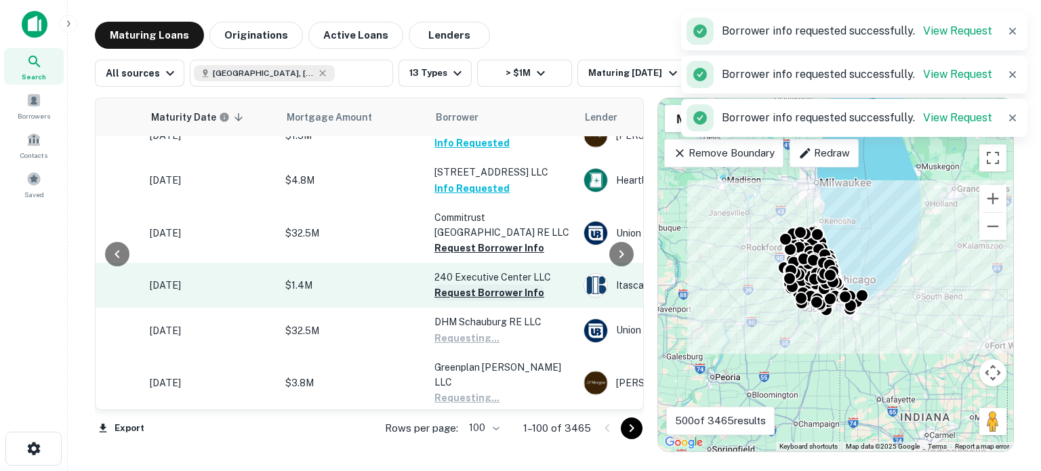
click at [499, 285] on button "Request Borrower Info" at bounding box center [490, 293] width 110 height 16
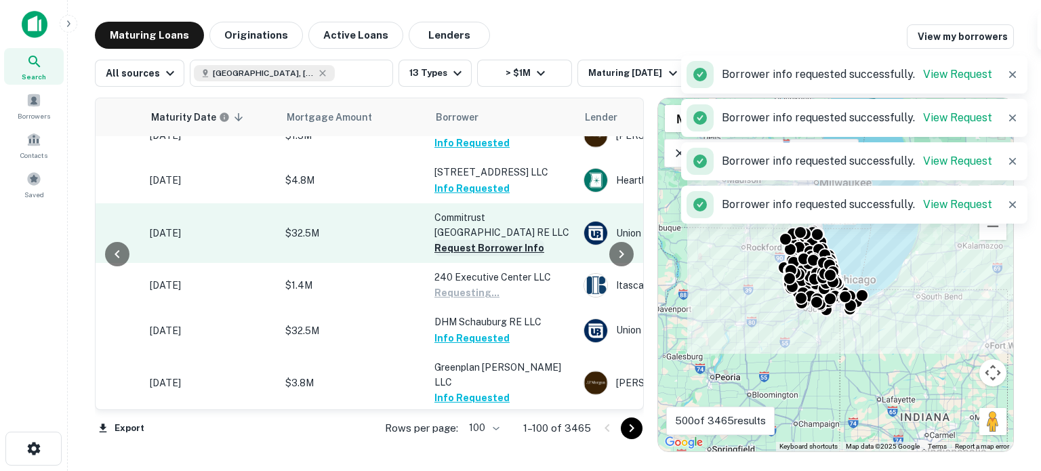
click at [526, 240] on button "Request Borrower Info" at bounding box center [490, 248] width 110 height 16
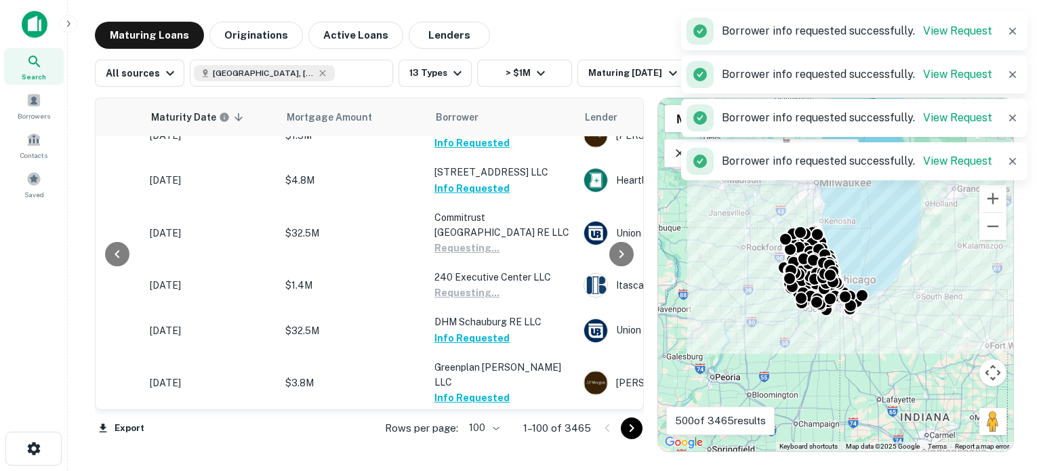
scroll to position [1966, 182]
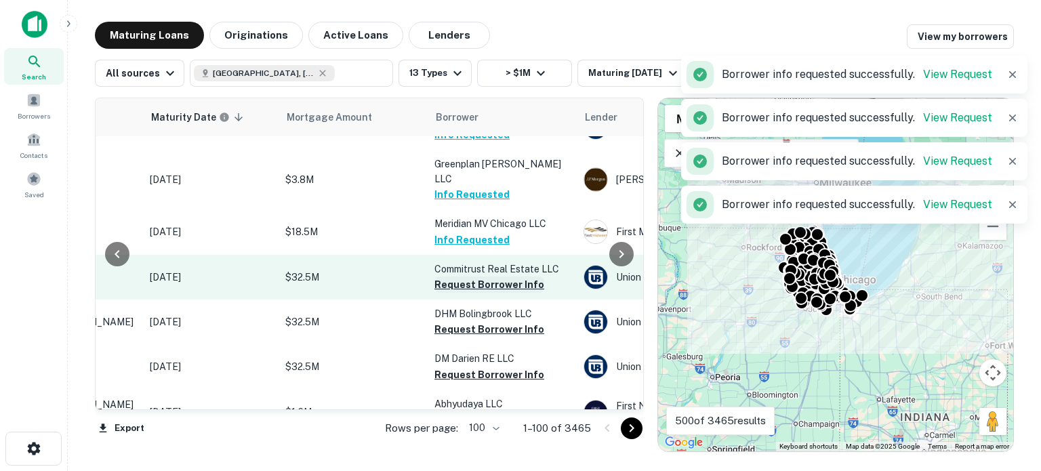
click at [502, 277] on button "Request Borrower Info" at bounding box center [490, 285] width 110 height 16
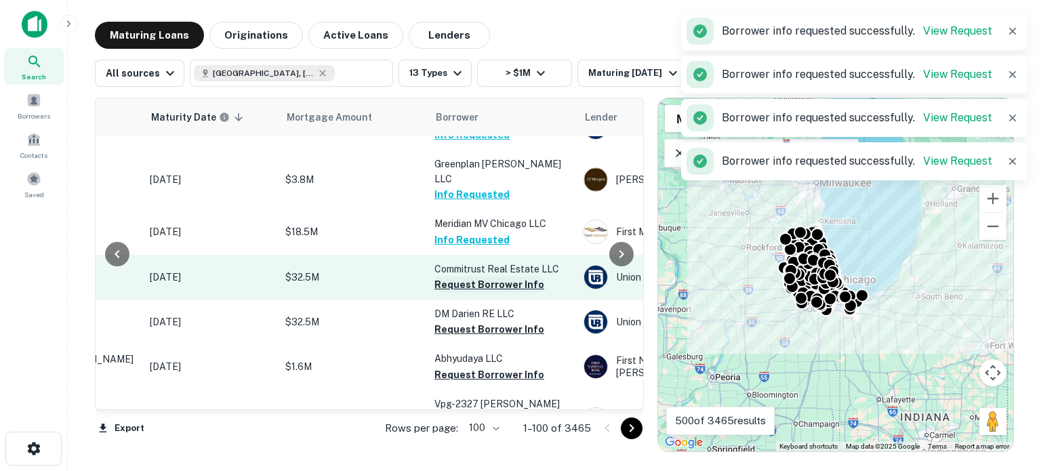
click at [483, 321] on button "Request Borrower Info" at bounding box center [490, 329] width 110 height 16
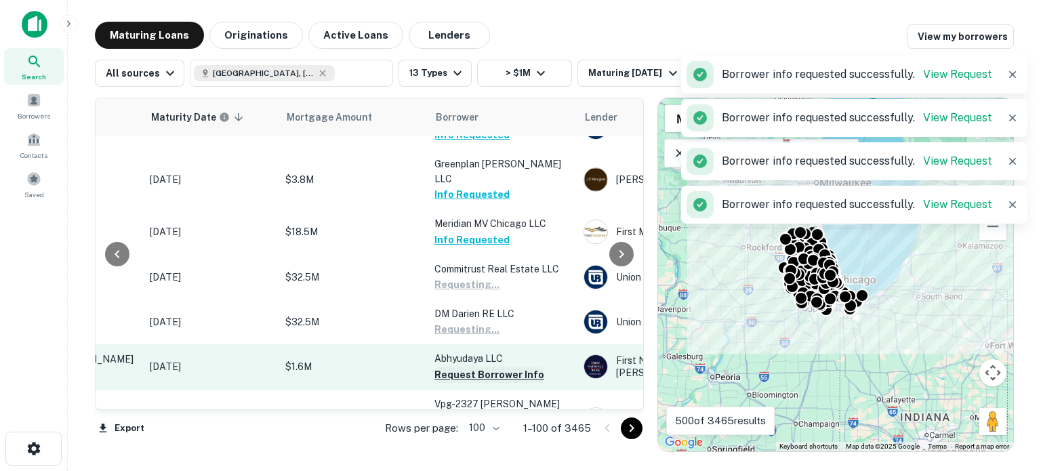
click at [476, 367] on button "Request Borrower Info" at bounding box center [490, 375] width 110 height 16
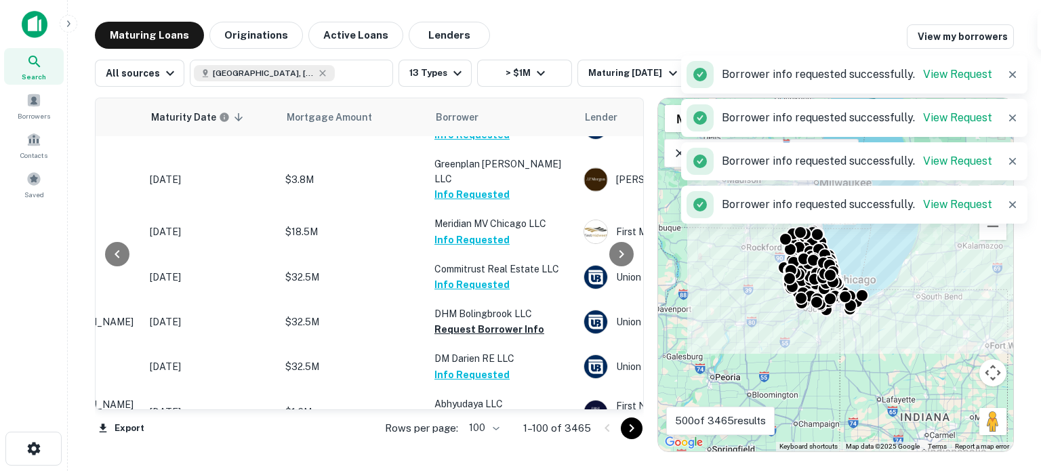
scroll to position [2237, 182]
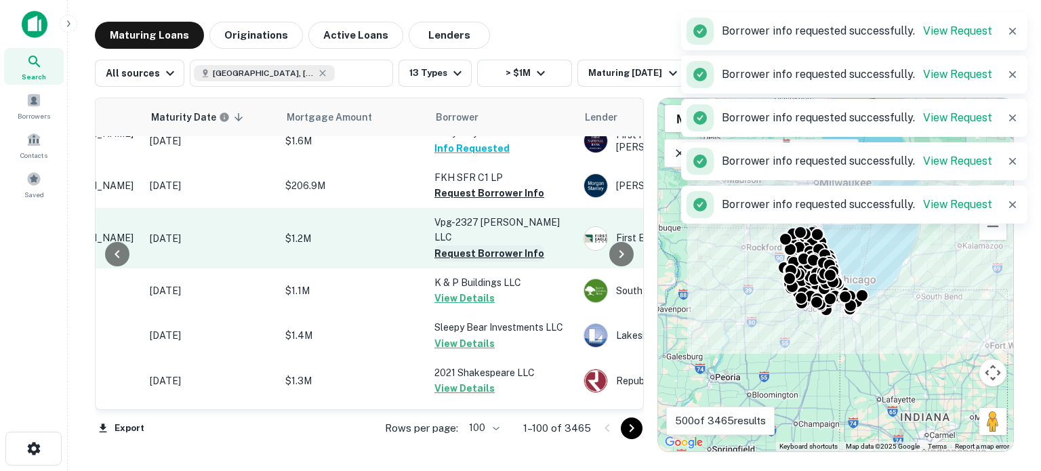
click at [509, 245] on button "Request Borrower Info" at bounding box center [490, 253] width 110 height 16
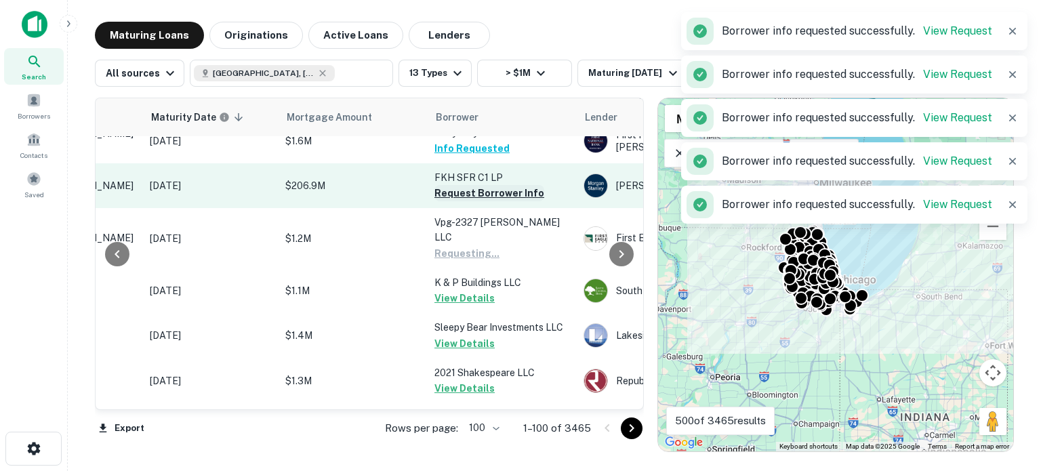
click at [510, 185] on button "Request Borrower Info" at bounding box center [490, 193] width 110 height 16
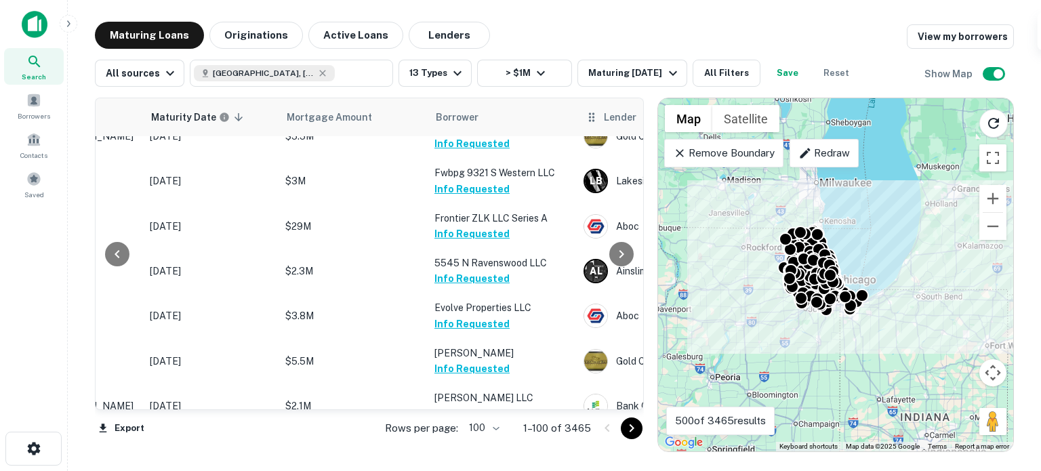
scroll to position [362, 182]
